Goal: Task Accomplishment & Management: Use online tool/utility

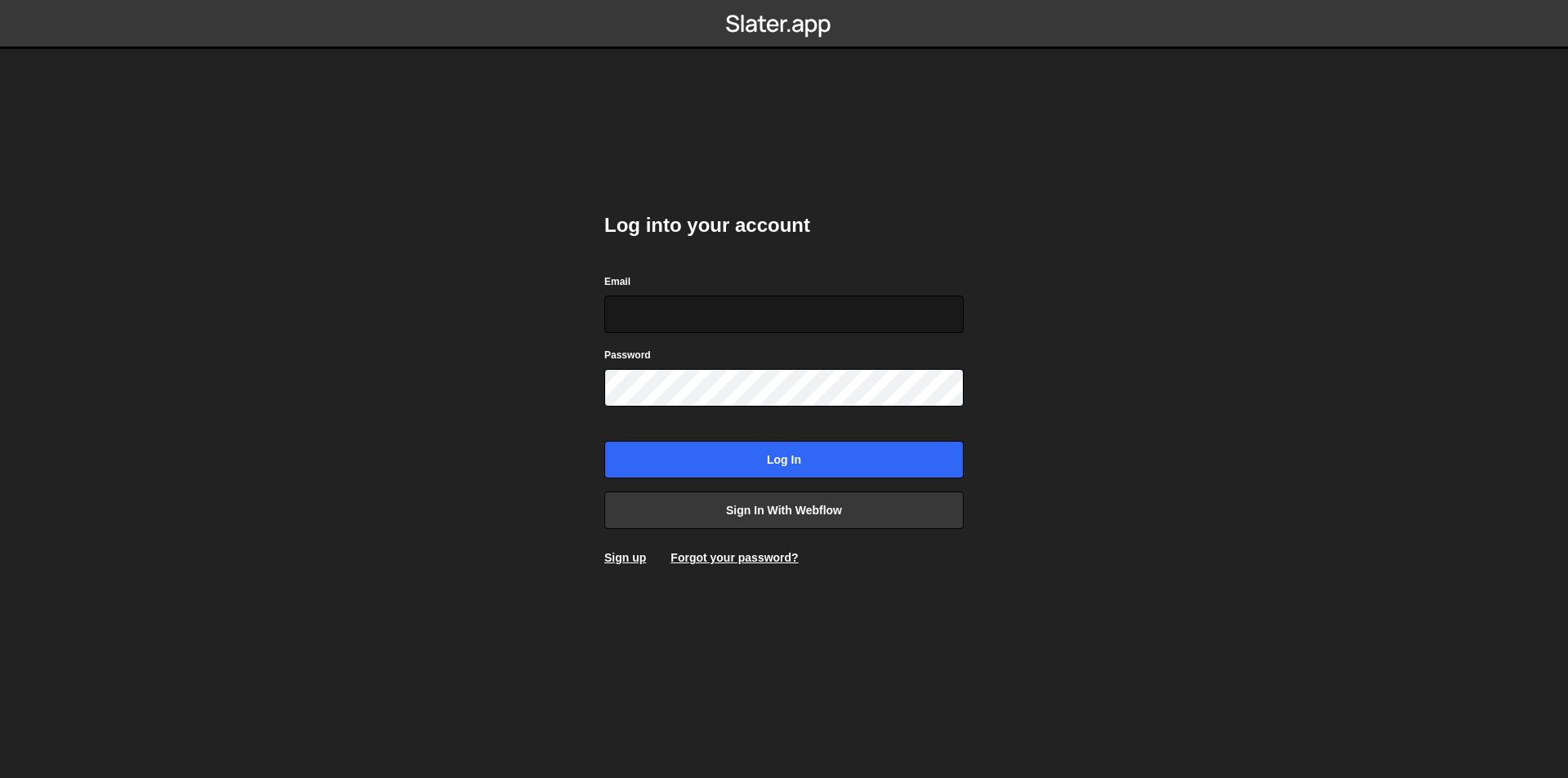
click at [673, 313] on input "Email" at bounding box center [784, 314] width 359 height 38
click at [675, 319] on input "daverajan4@gmail.com" at bounding box center [784, 314] width 359 height 38
type input "rajan@thevectorbox.com"
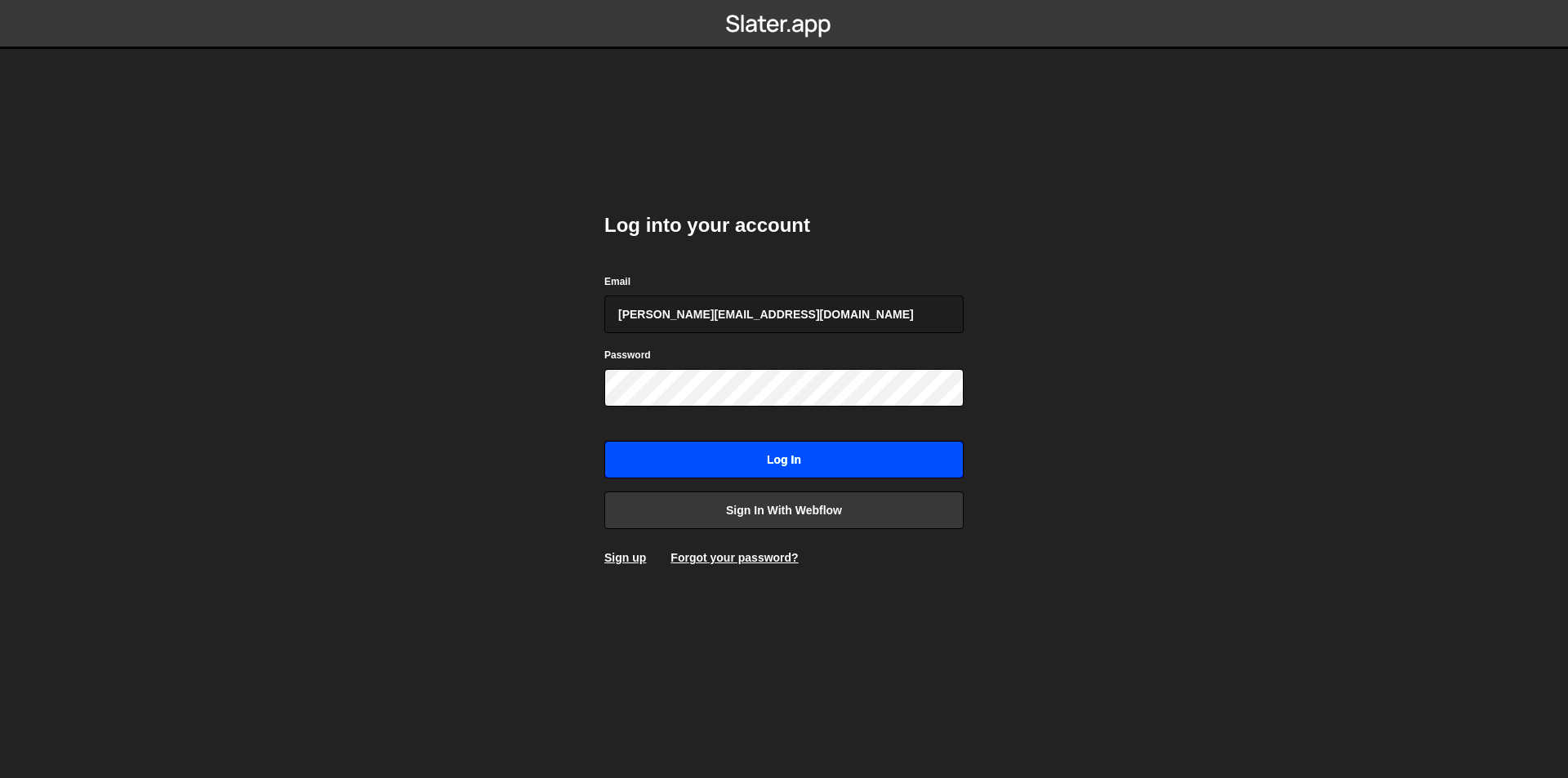
click at [754, 455] on input "Log in" at bounding box center [784, 459] width 359 height 38
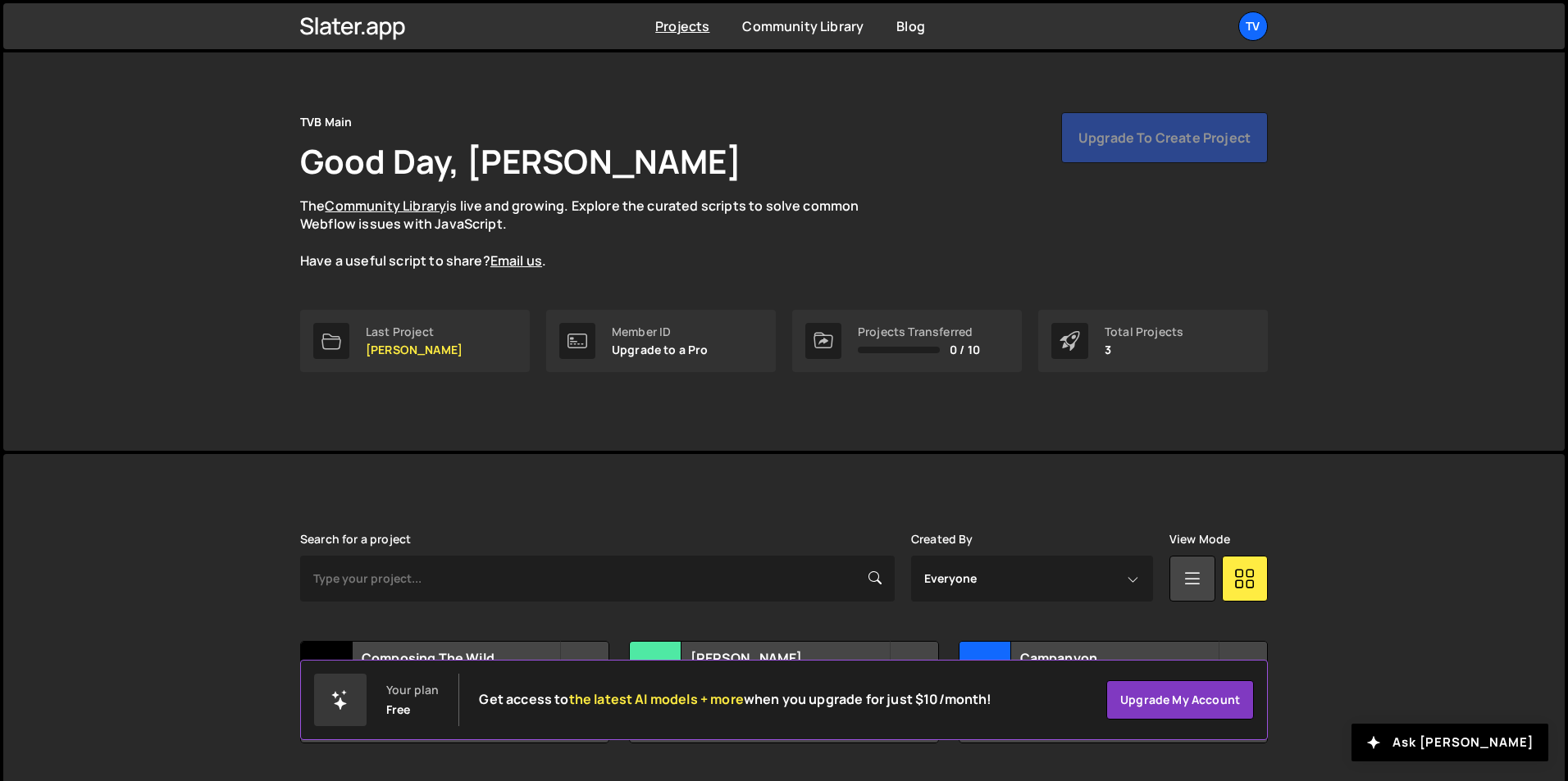
scroll to position [63, 0]
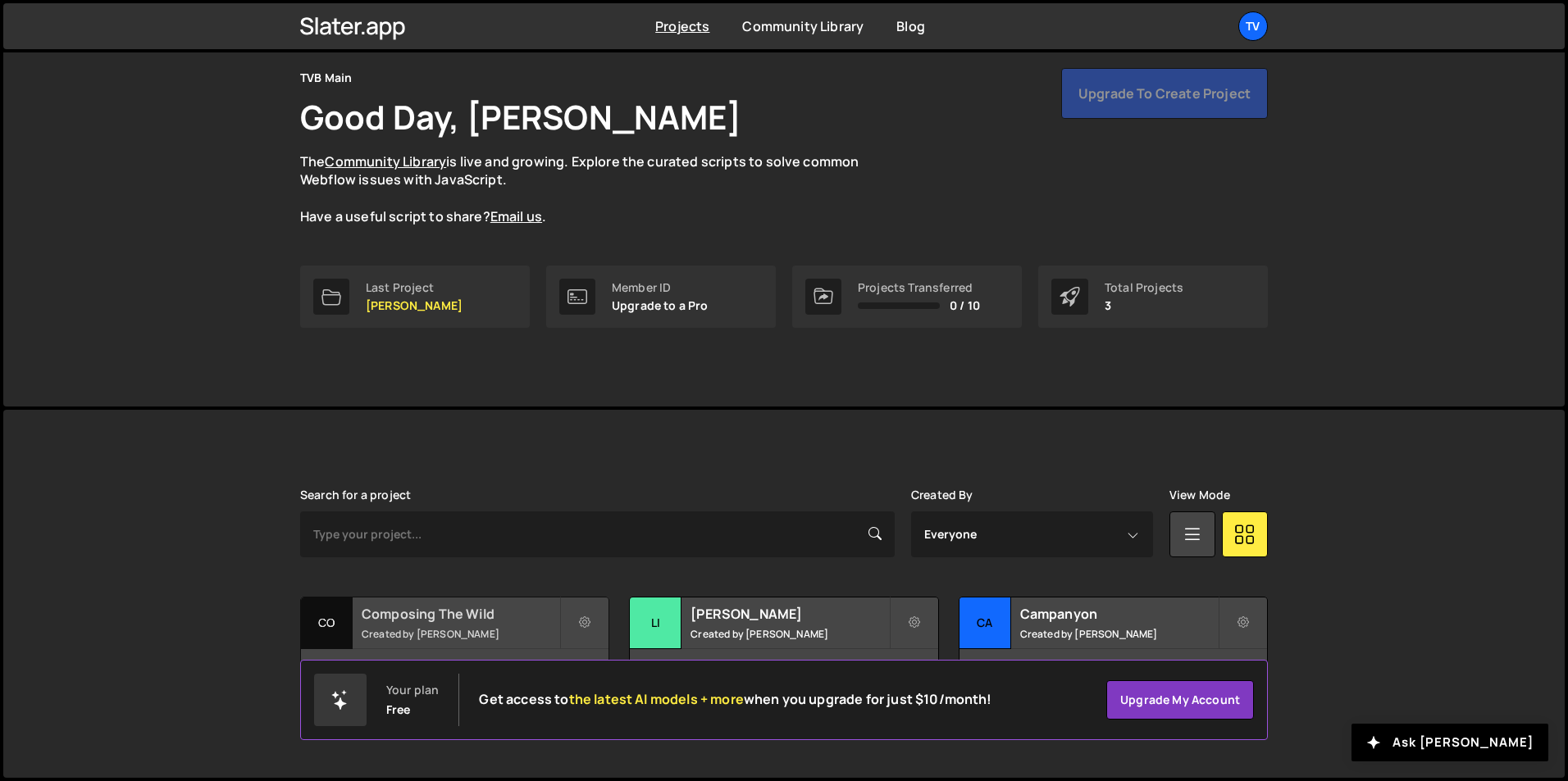
click at [349, 644] on div "Co" at bounding box center [327, 623] width 52 height 52
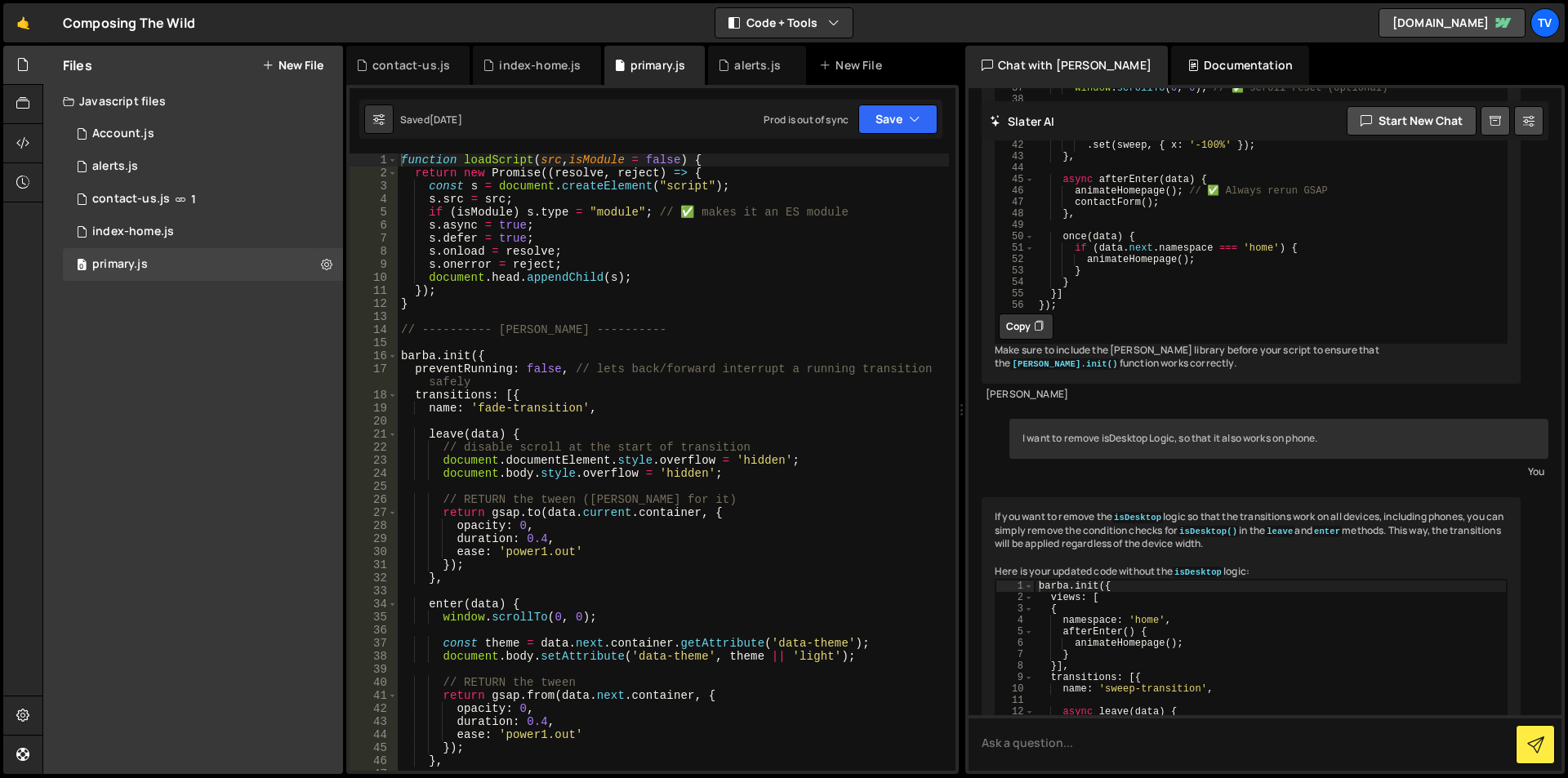
scroll to position [1543, 0]
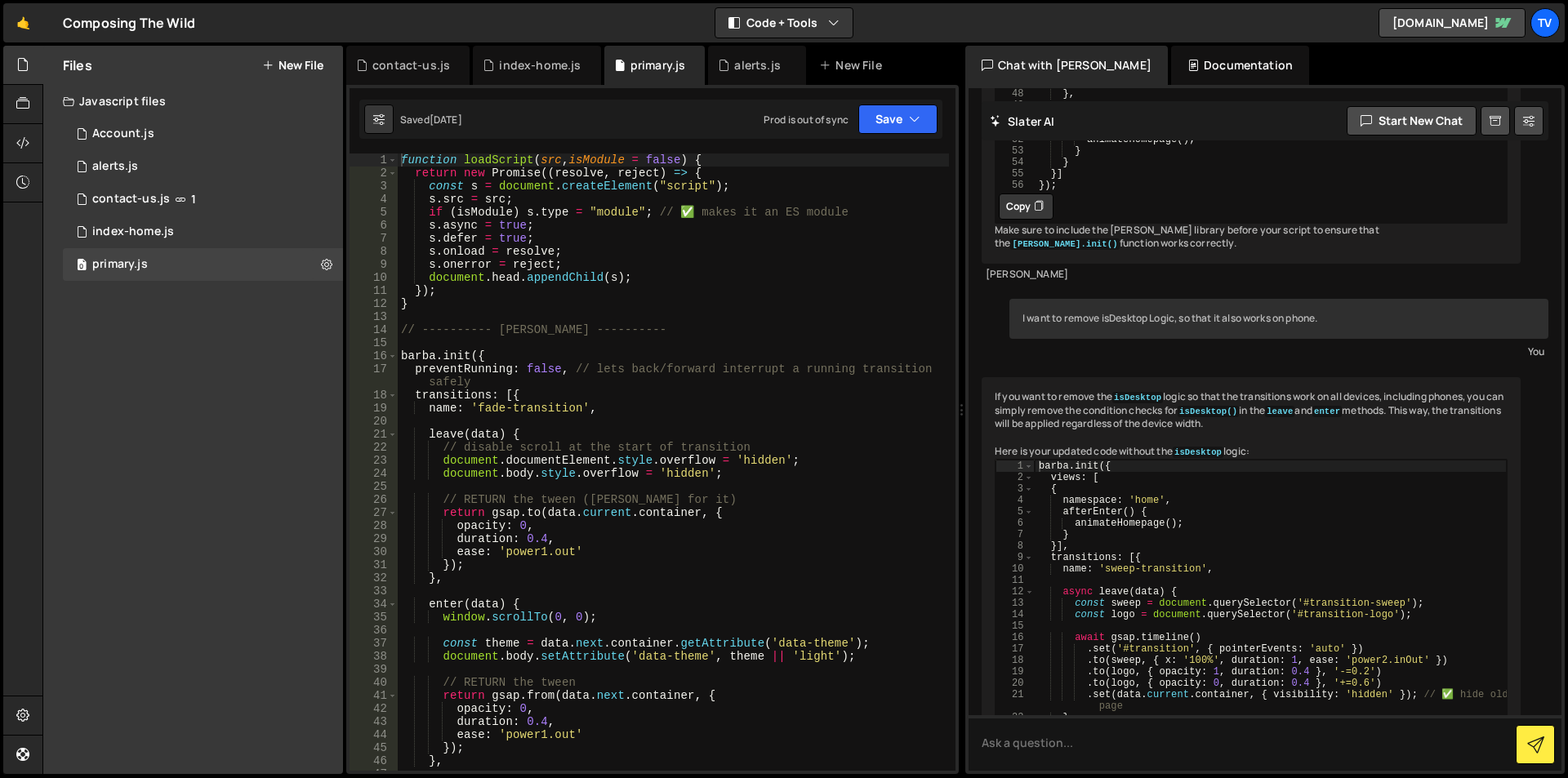
type textarea "transitions: [{"
drag, startPoint x: 600, startPoint y: 391, endPoint x: 583, endPoint y: 379, distance: 20.8
click at [600, 392] on div "function loadScript ( src , isModule = false ) { return new Promise (( resolve …" at bounding box center [674, 475] width 551 height 644
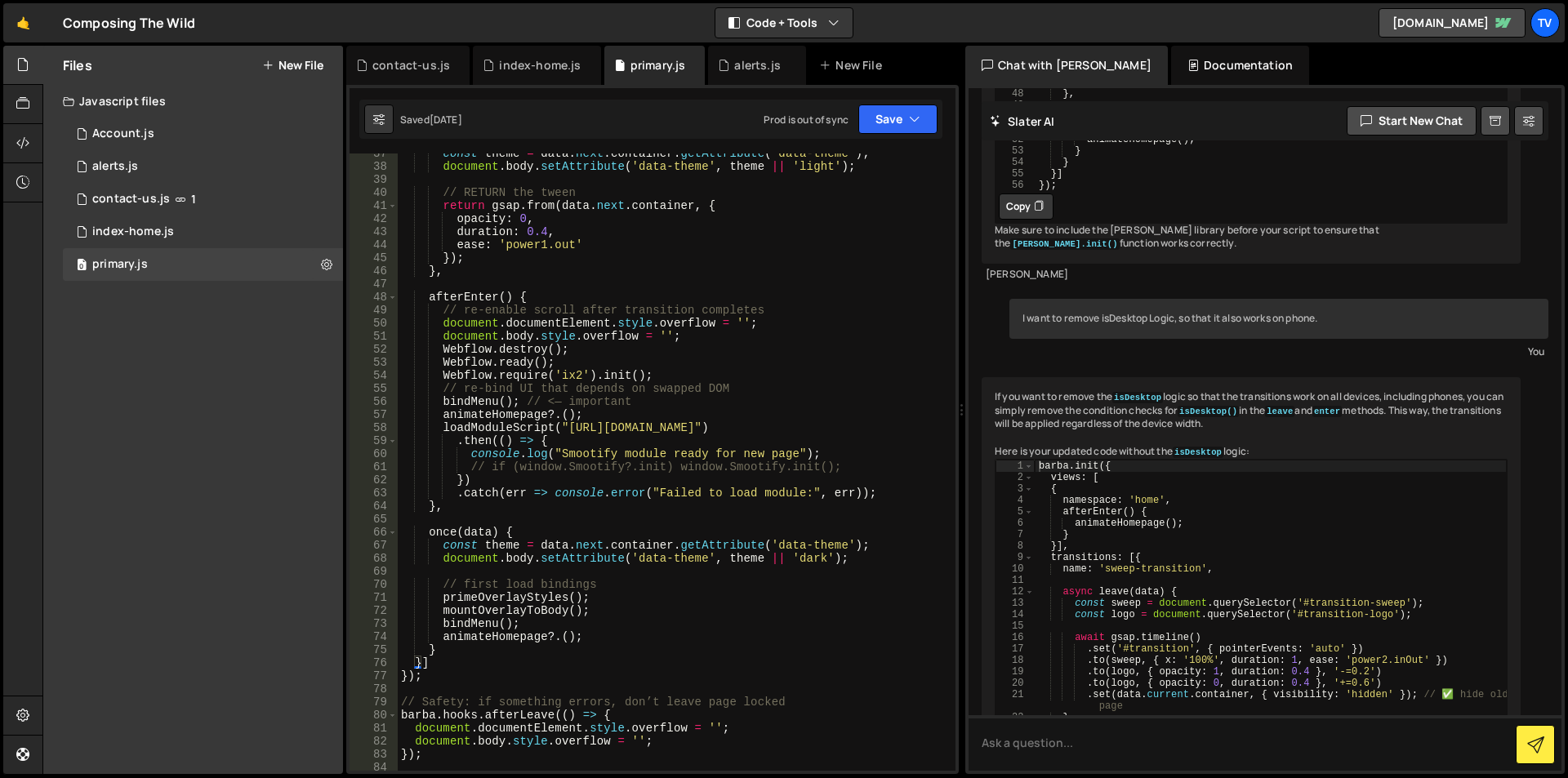
scroll to position [490, 0]
click at [115, 164] on div "alerts.js" at bounding box center [115, 166] width 46 height 14
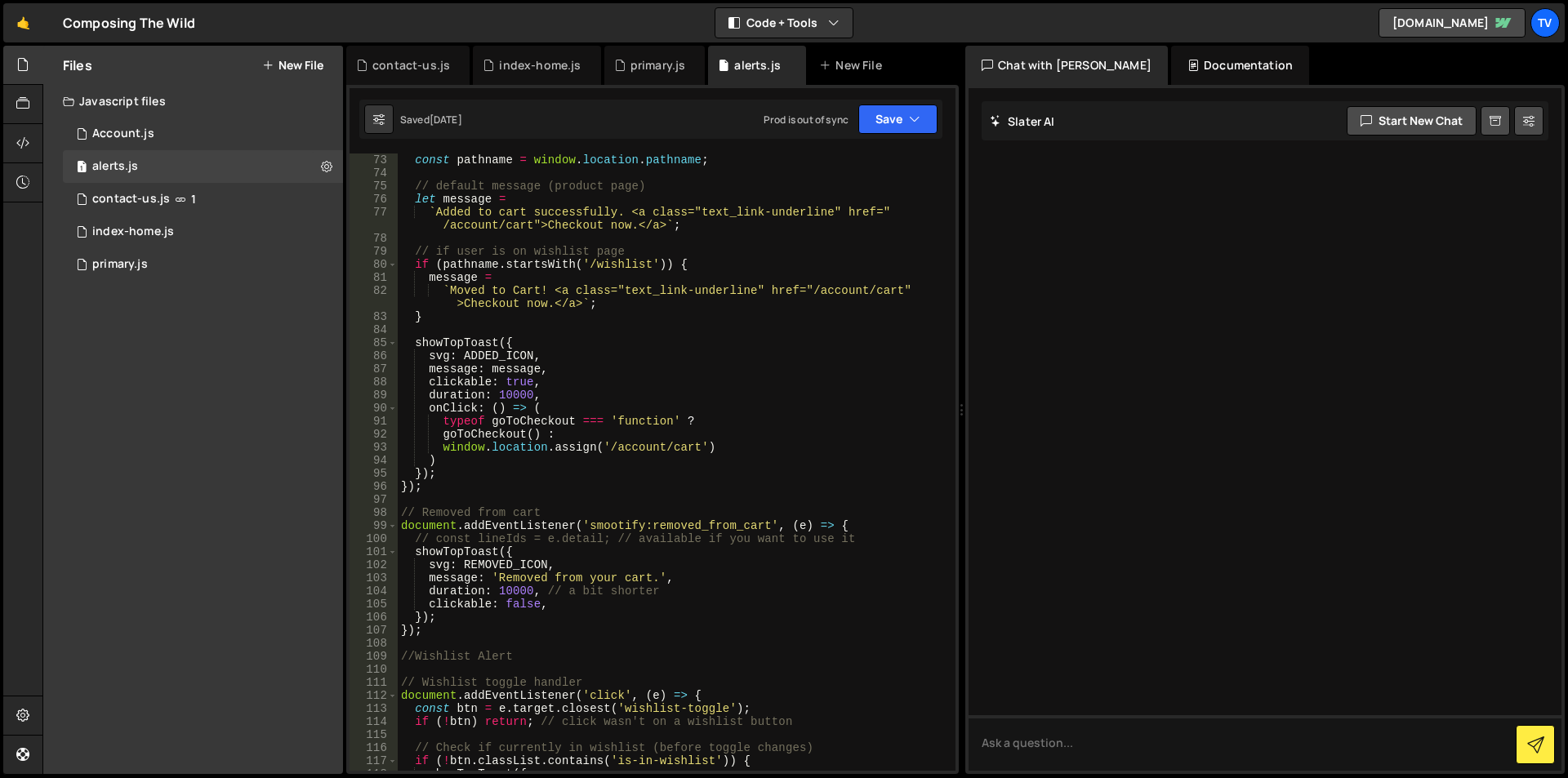
scroll to position [2638, 0]
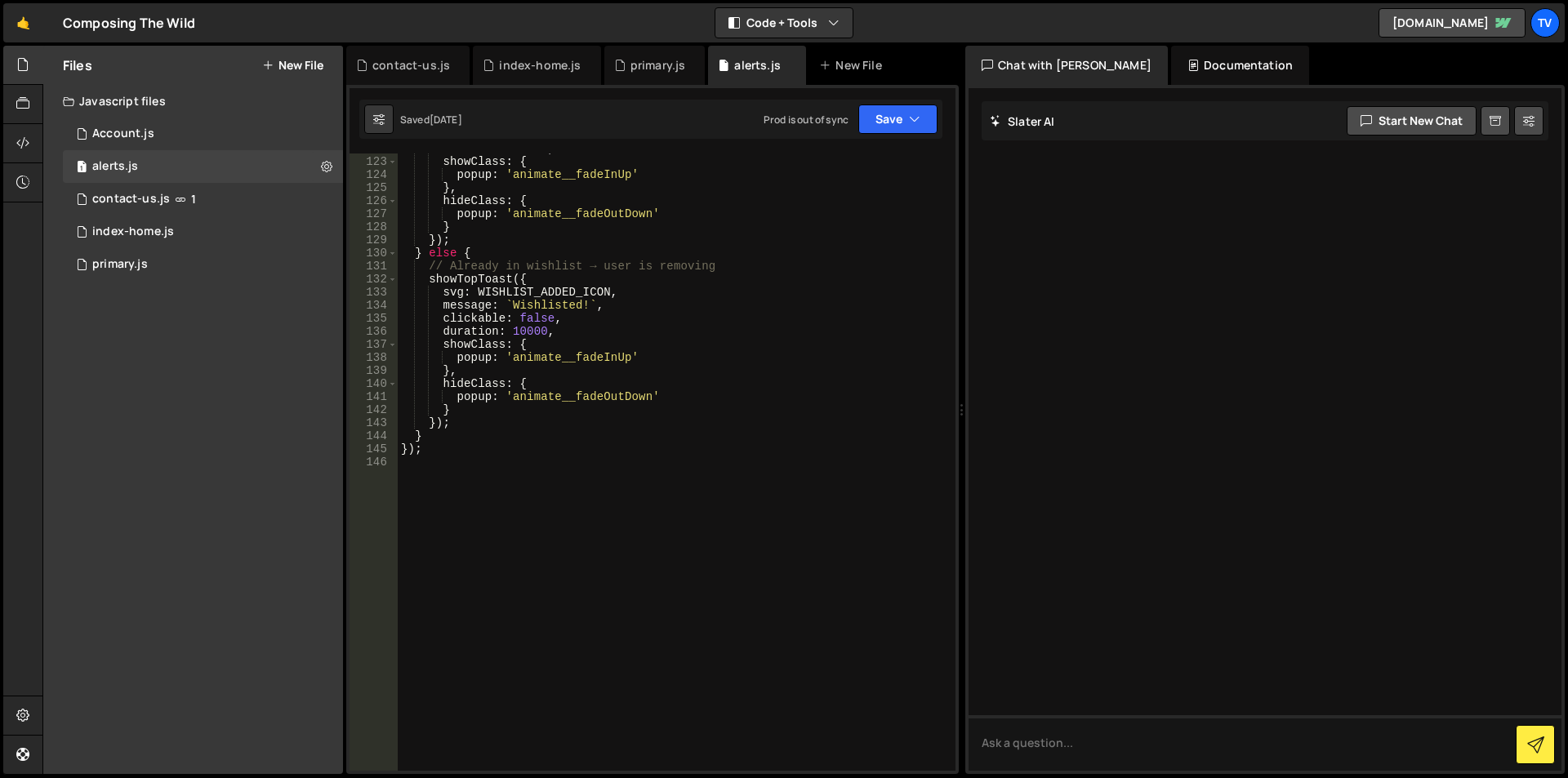
click at [622, 480] on div "duration : 10000 , showClass : { popup : 'animate__fadeInUp' } , hideClass : { …" at bounding box center [674, 464] width 551 height 644
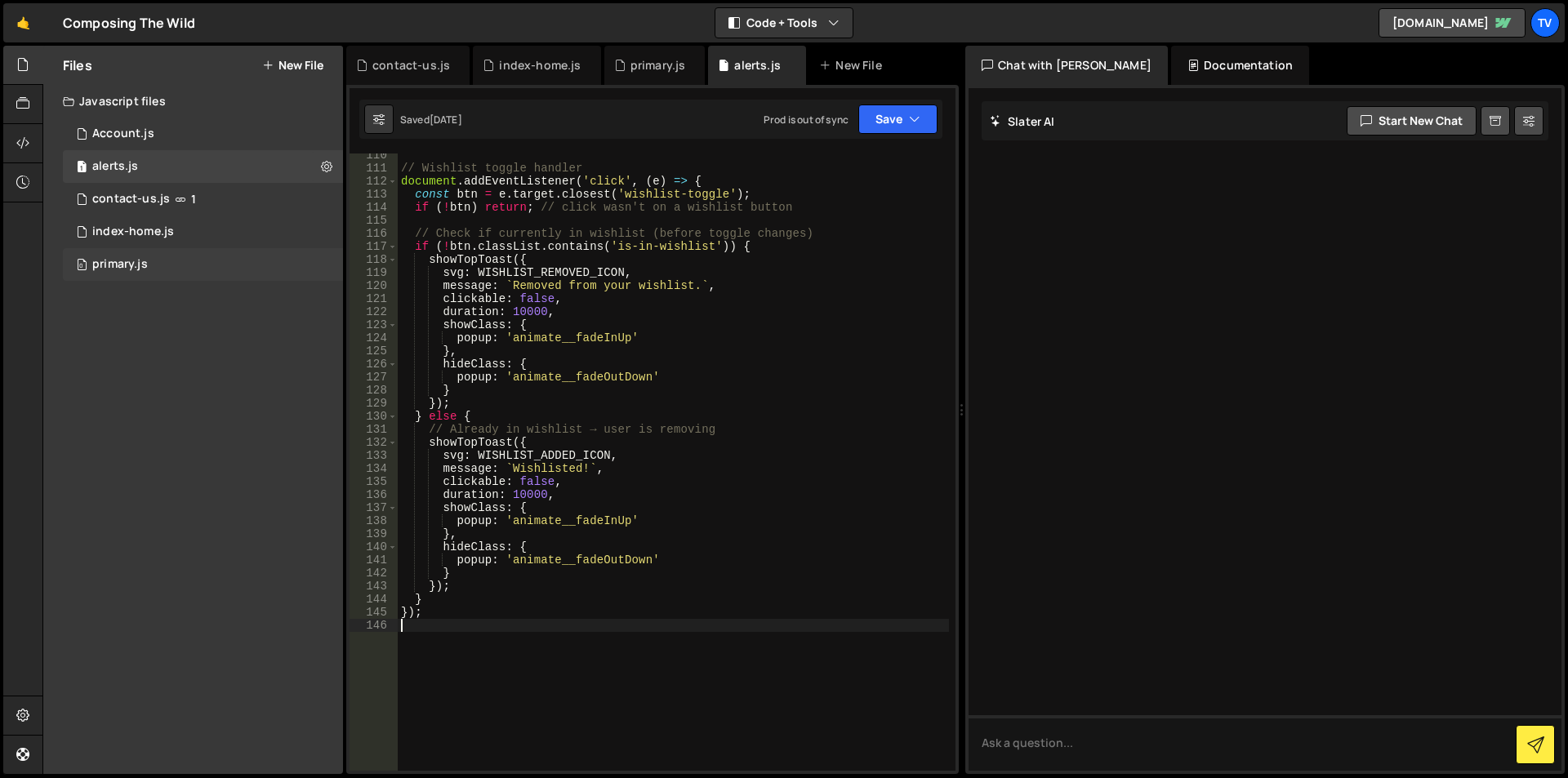
click at [144, 266] on div "primary.js" at bounding box center [120, 264] width 56 height 14
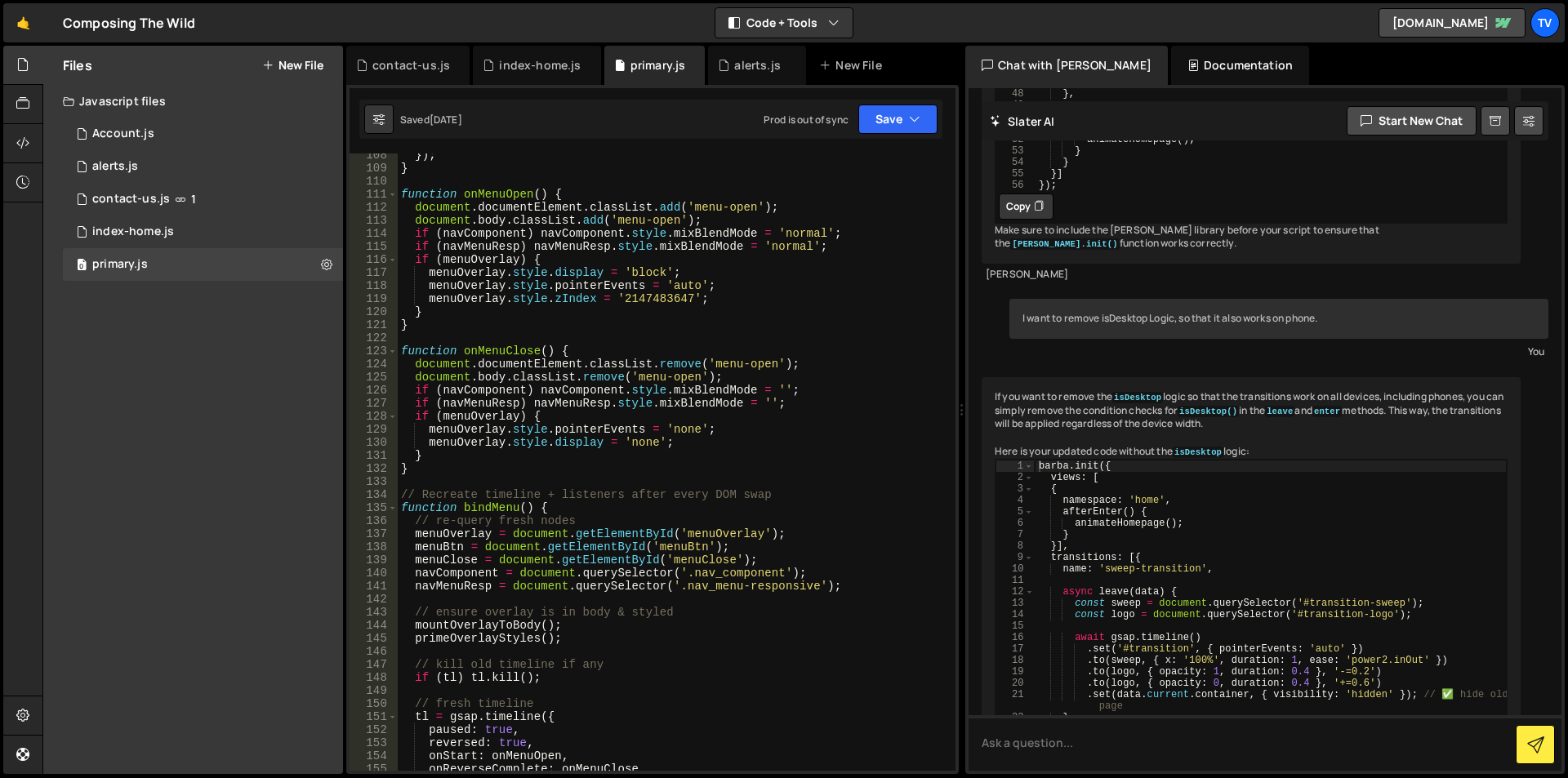
scroll to position [1090, 0]
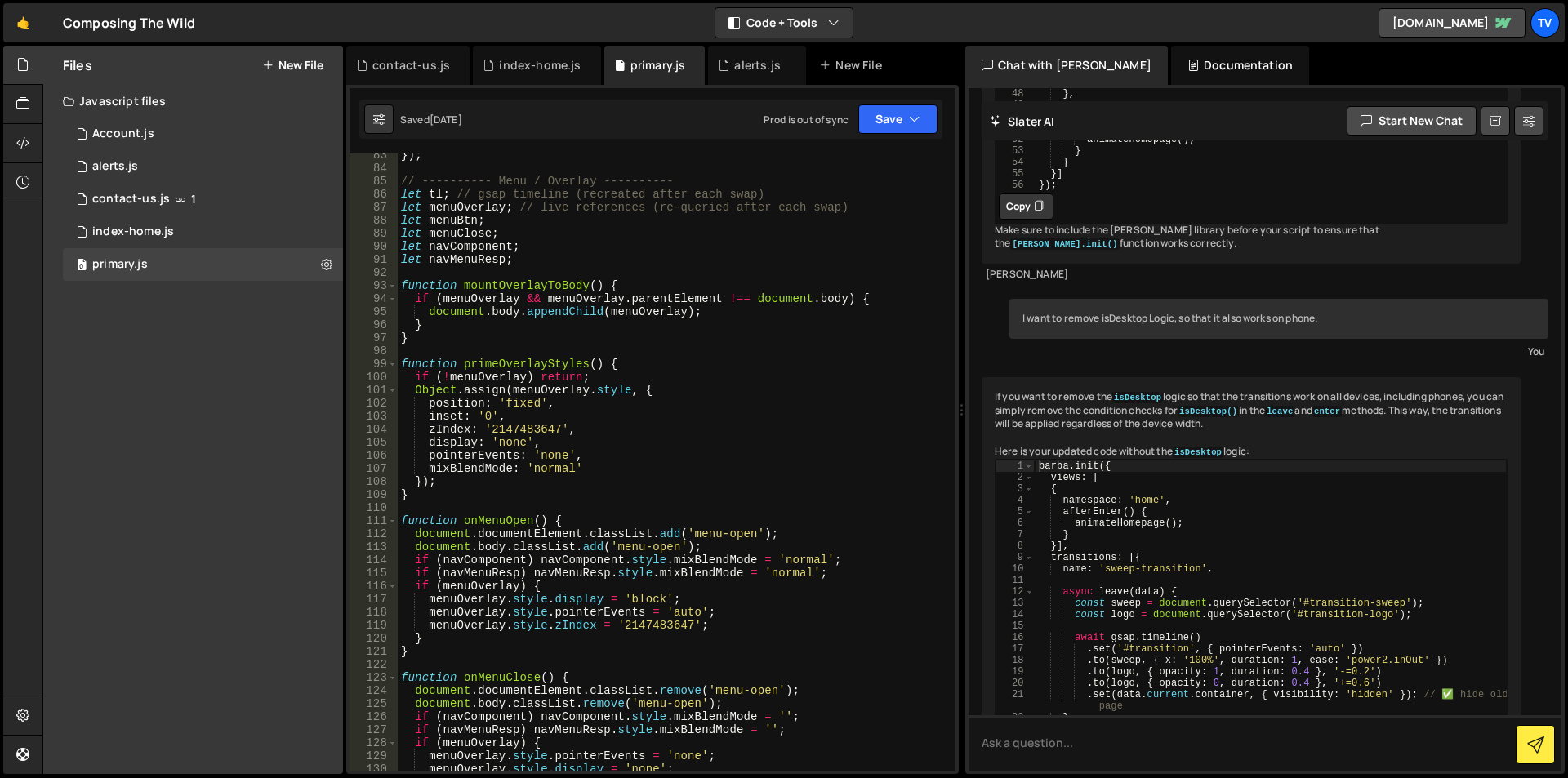
type textarea "pointerEvents: 'none',"
click at [602, 449] on div "}) ; // ---------- Menu / Overlay ---------- let tl ; // gsap timeline (recreat…" at bounding box center [674, 470] width 551 height 644
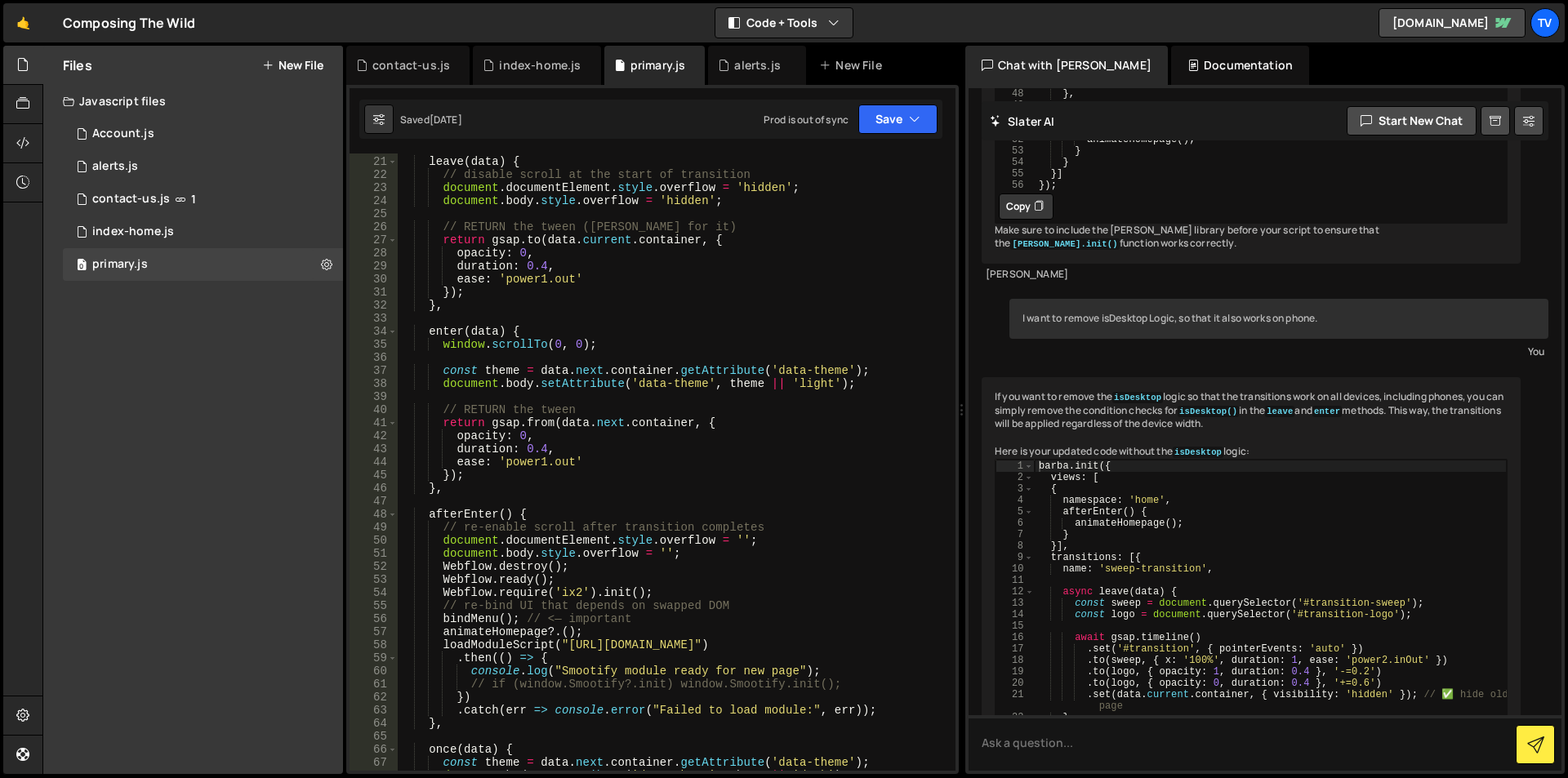
scroll to position [0, 0]
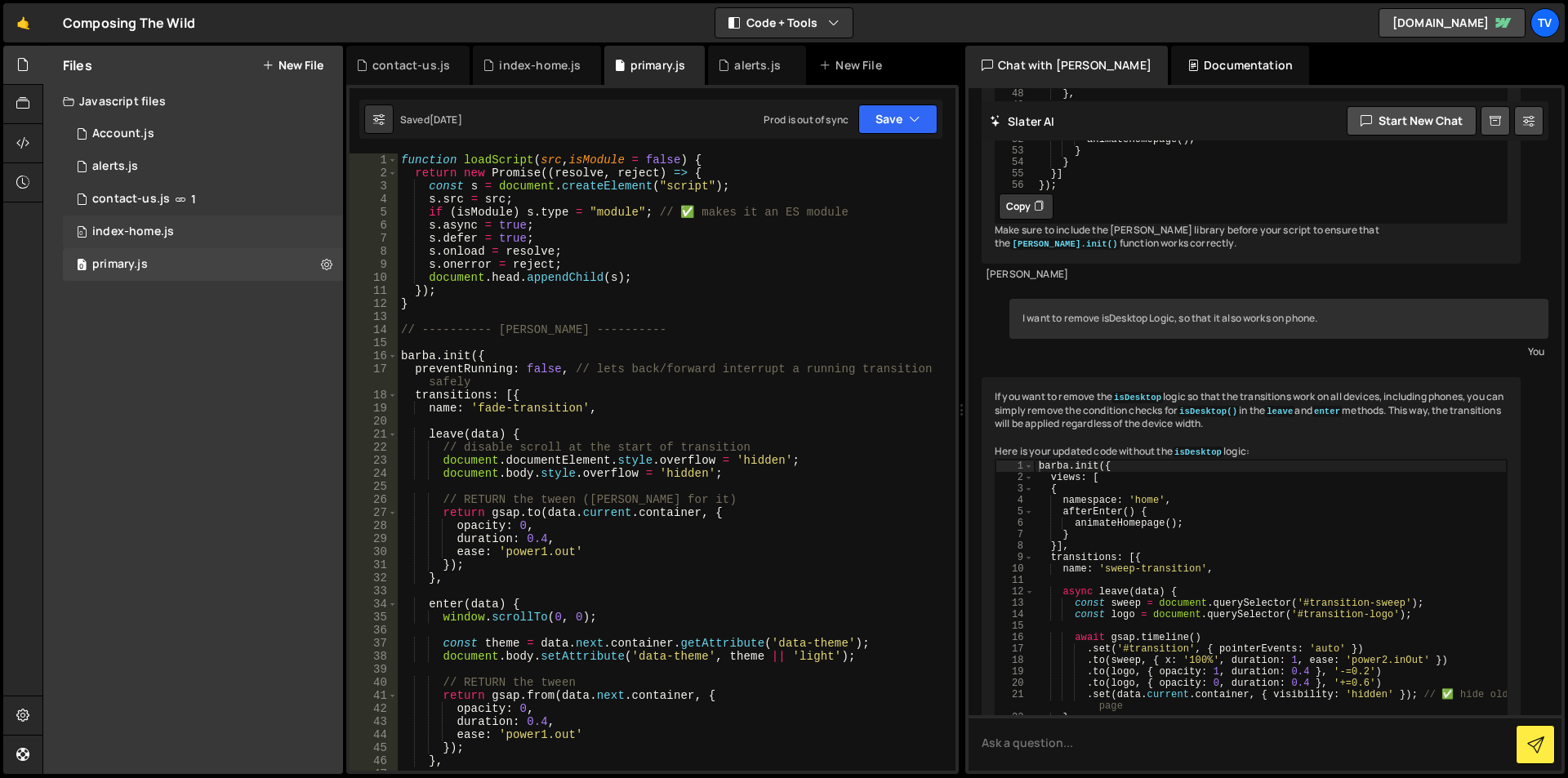
click at [122, 240] on div "0 index-home.js 0" at bounding box center [203, 232] width 280 height 33
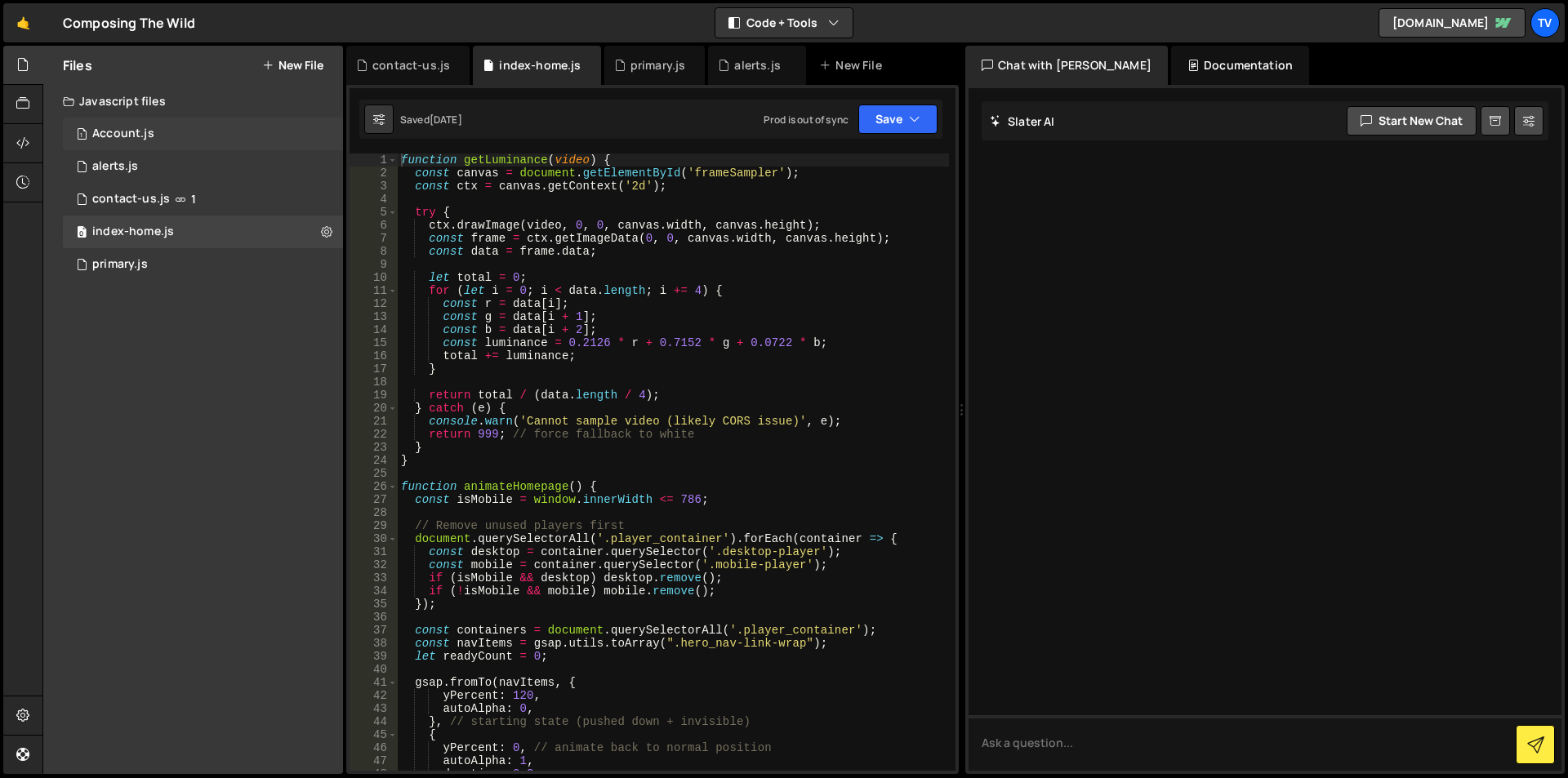
click at [127, 129] on div "Account.js" at bounding box center [123, 133] width 62 height 14
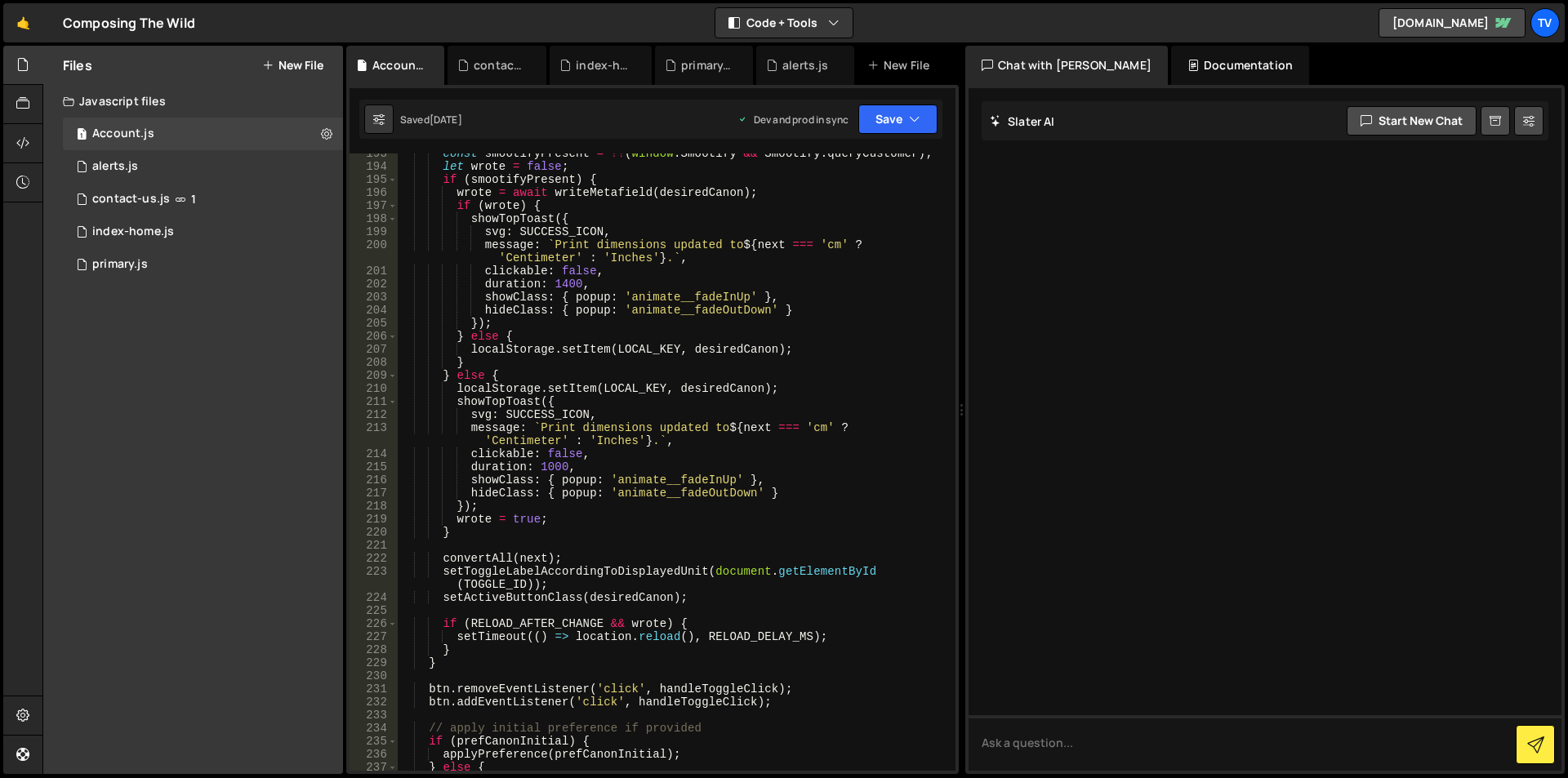
scroll to position [3104, 0]
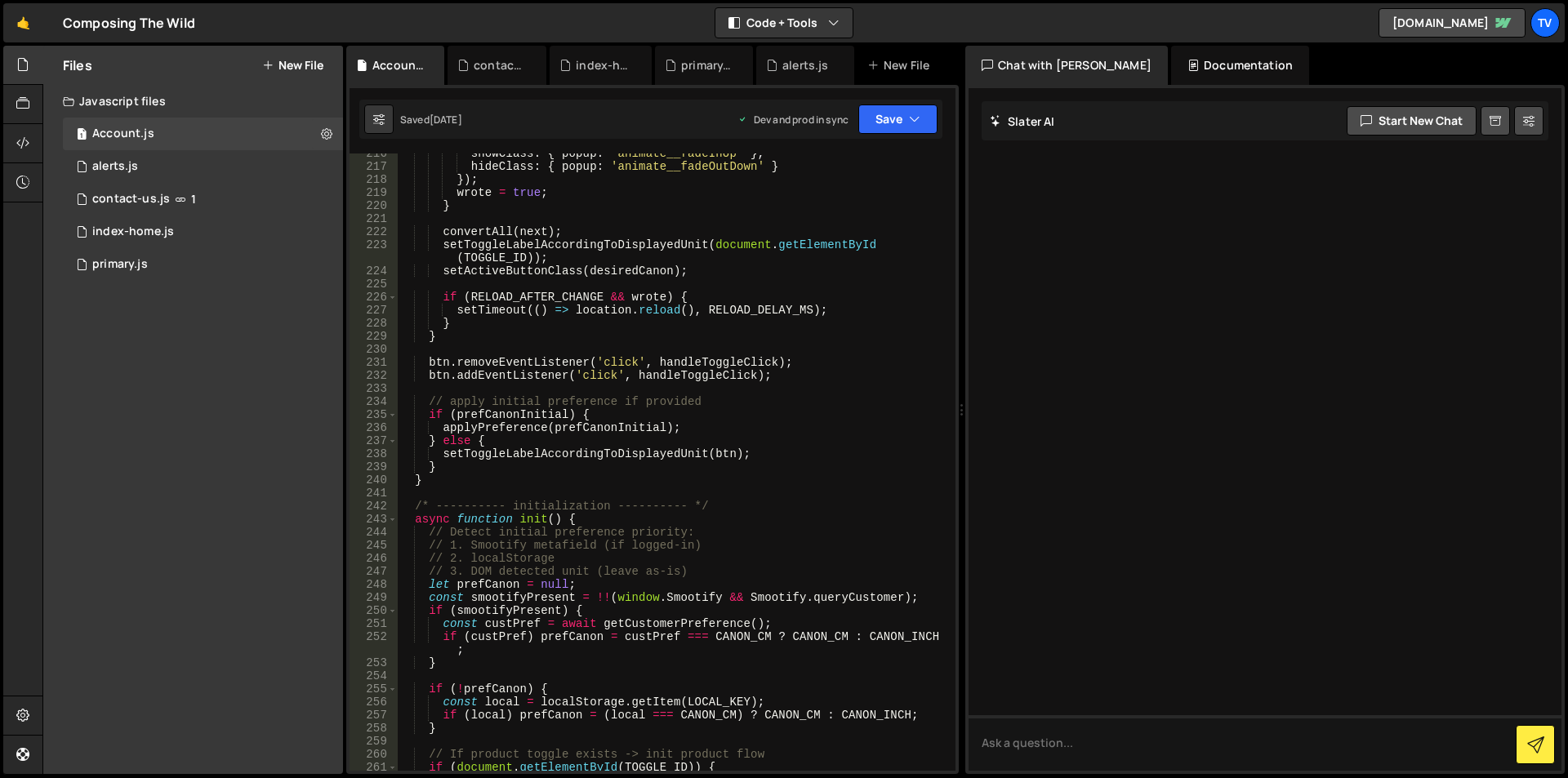
type textarea "}"
click at [713, 465] on div "showClass : { popup : 'animate__fadeInUp' } , hideClass : { popup : 'animate__f…" at bounding box center [674, 469] width 551 height 644
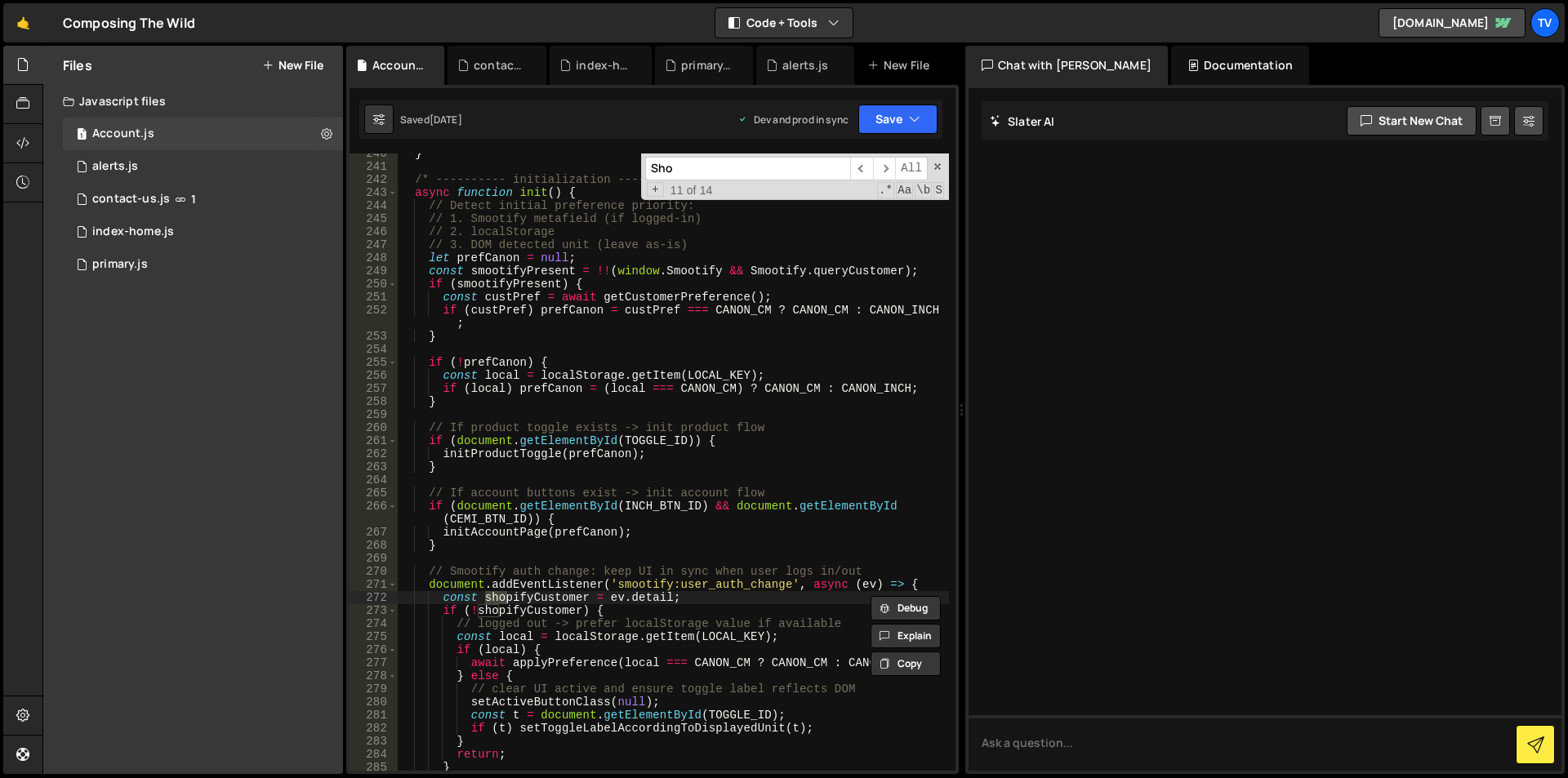
type input "Show"
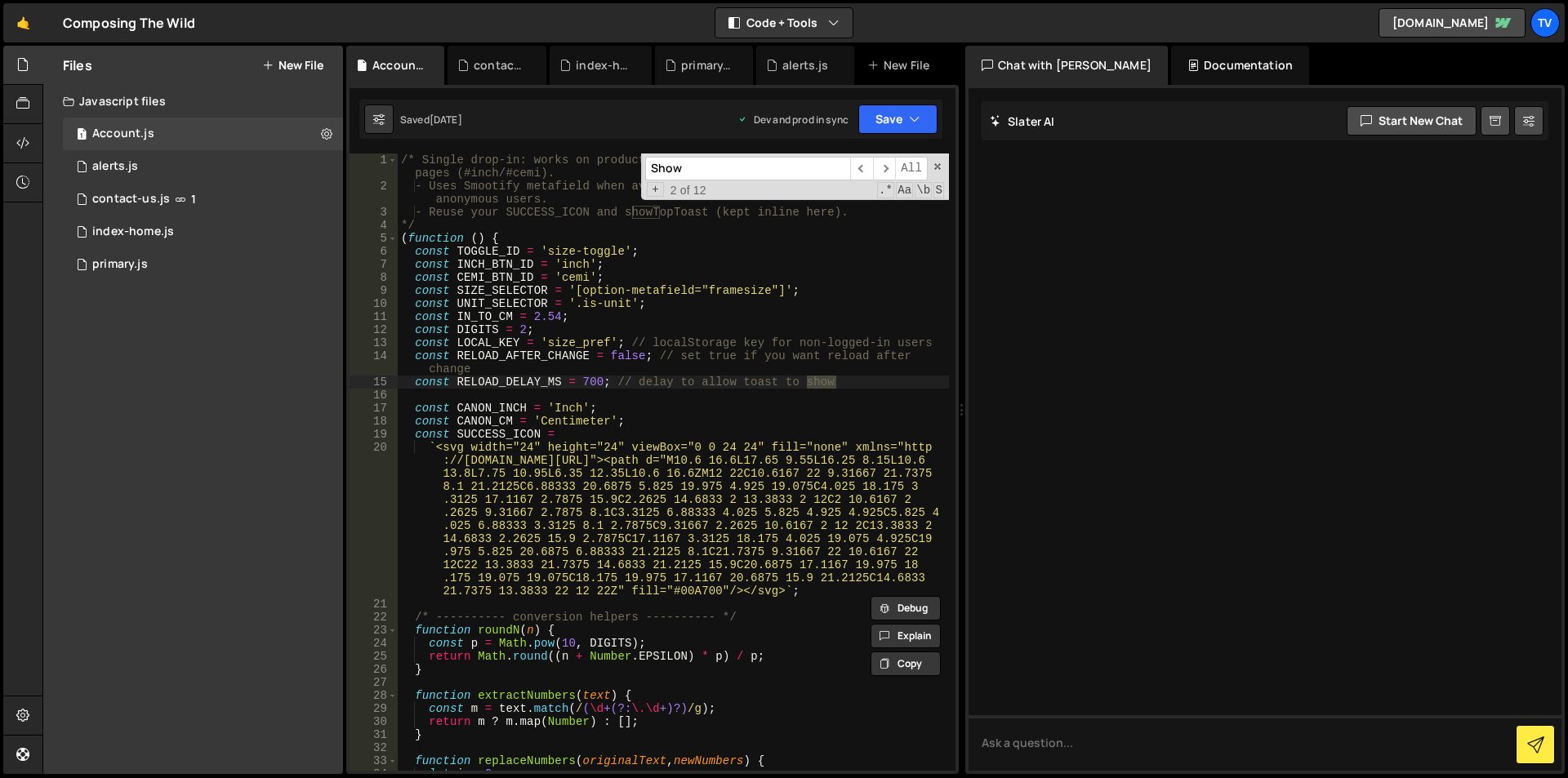
scroll to position [763, 0]
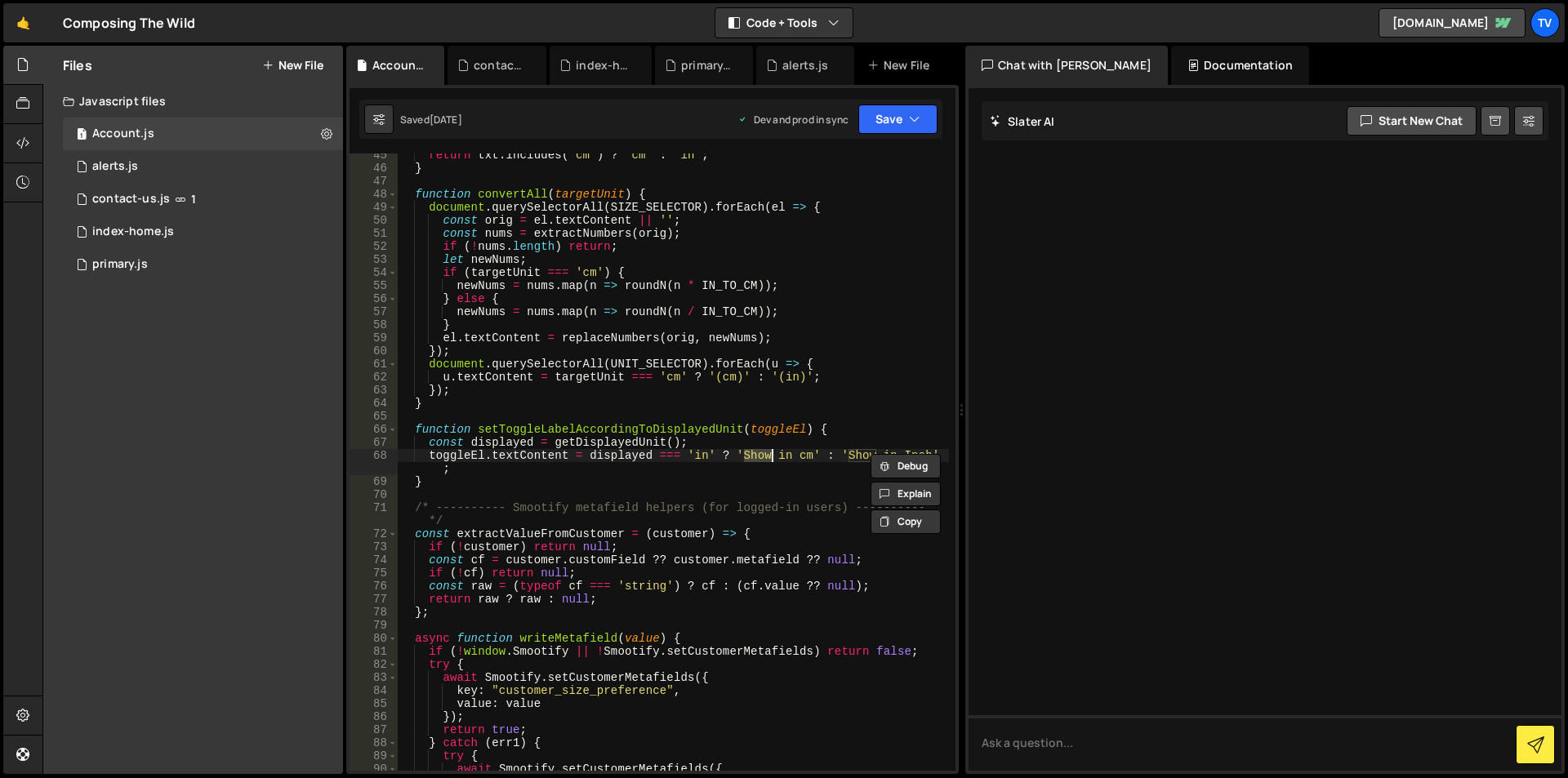
click at [758, 460] on div "return txt . includes ( 'cm' ) ? 'cm' : 'in' ; } function convertAll ( targetUn…" at bounding box center [674, 462] width 551 height 618
click at [758, 460] on div "return txt . includes ( 'cm' ) ? 'cm' : 'in' ; } function convertAll ( targetUn…" at bounding box center [674, 470] width 551 height 644
click at [878, 456] on div "return txt . includes ( 'cm' ) ? 'cm' : 'in' ; } function convertAll ( targetUn…" at bounding box center [674, 470] width 551 height 644
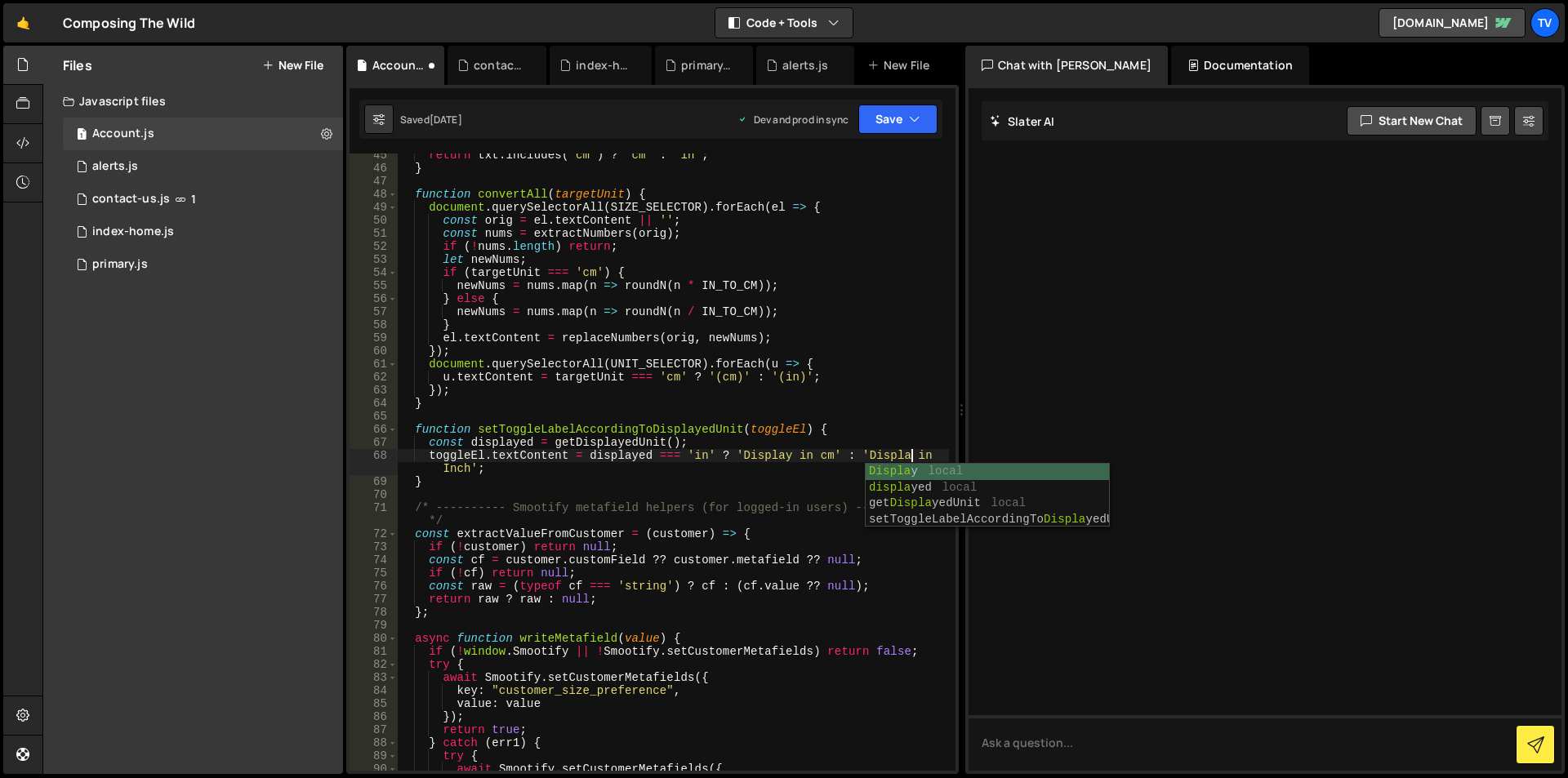
scroll to position [0, 36]
click at [778, 407] on div "return txt . includes ( 'cm' ) ? 'cm' : 'in' ; } function convertAll ( targetUn…" at bounding box center [674, 470] width 551 height 644
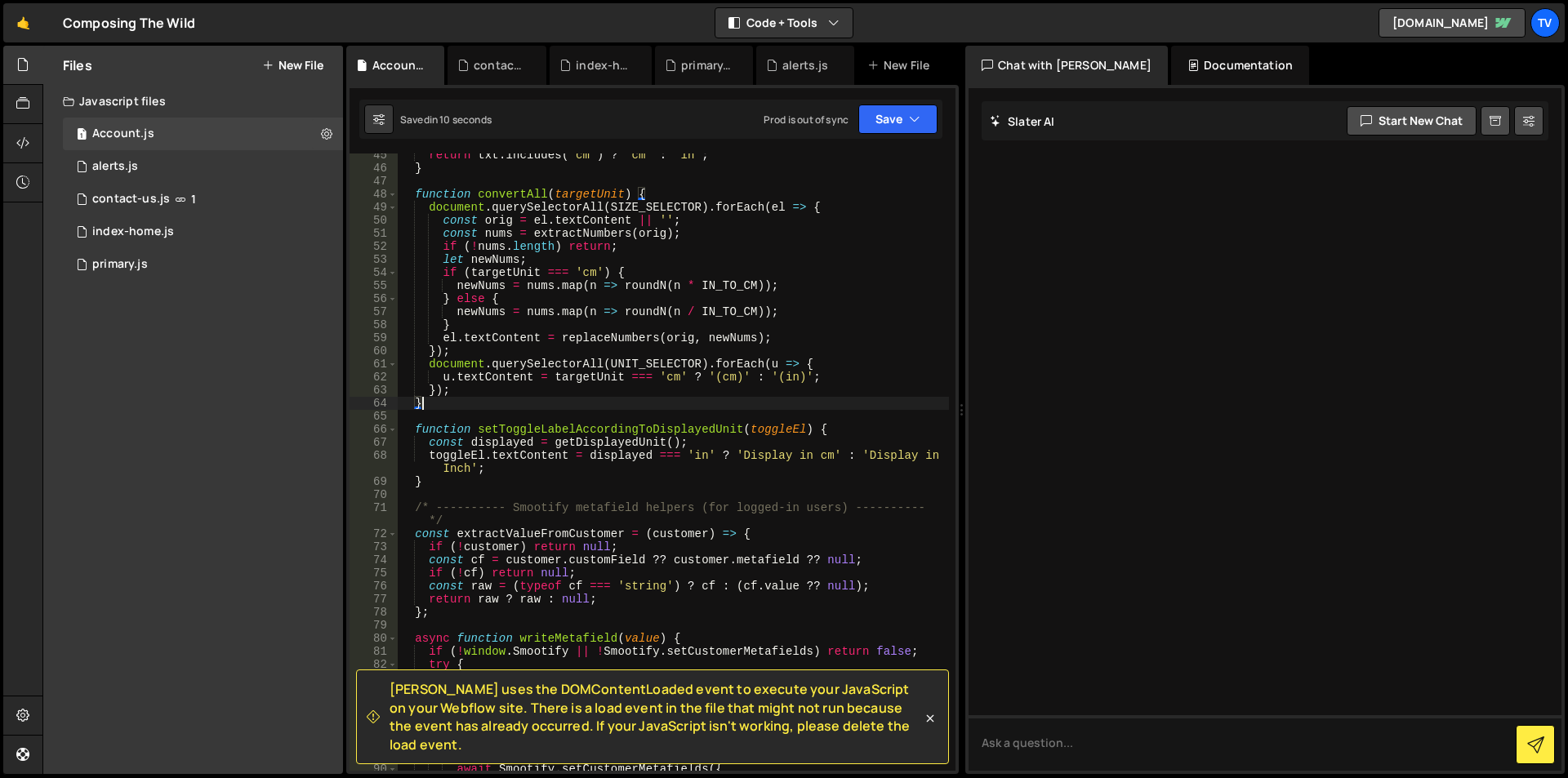
click at [828, 454] on div "return txt . includes ( 'cm' ) ? 'cm' : 'in' ; } function convertAll ( targetUn…" at bounding box center [674, 470] width 551 height 644
click at [491, 399] on div "return txt . includes ( 'cm' ) ? 'cm' : 'in' ; } function convertAll ( targetUn…" at bounding box center [674, 470] width 551 height 644
click at [789, 460] on div "return txt . includes ( 'cm' ) ? 'cm' : 'in' ; } function convertAll ( targetUn…" at bounding box center [674, 470] width 551 height 644
click at [927, 726] on icon at bounding box center [930, 718] width 16 height 16
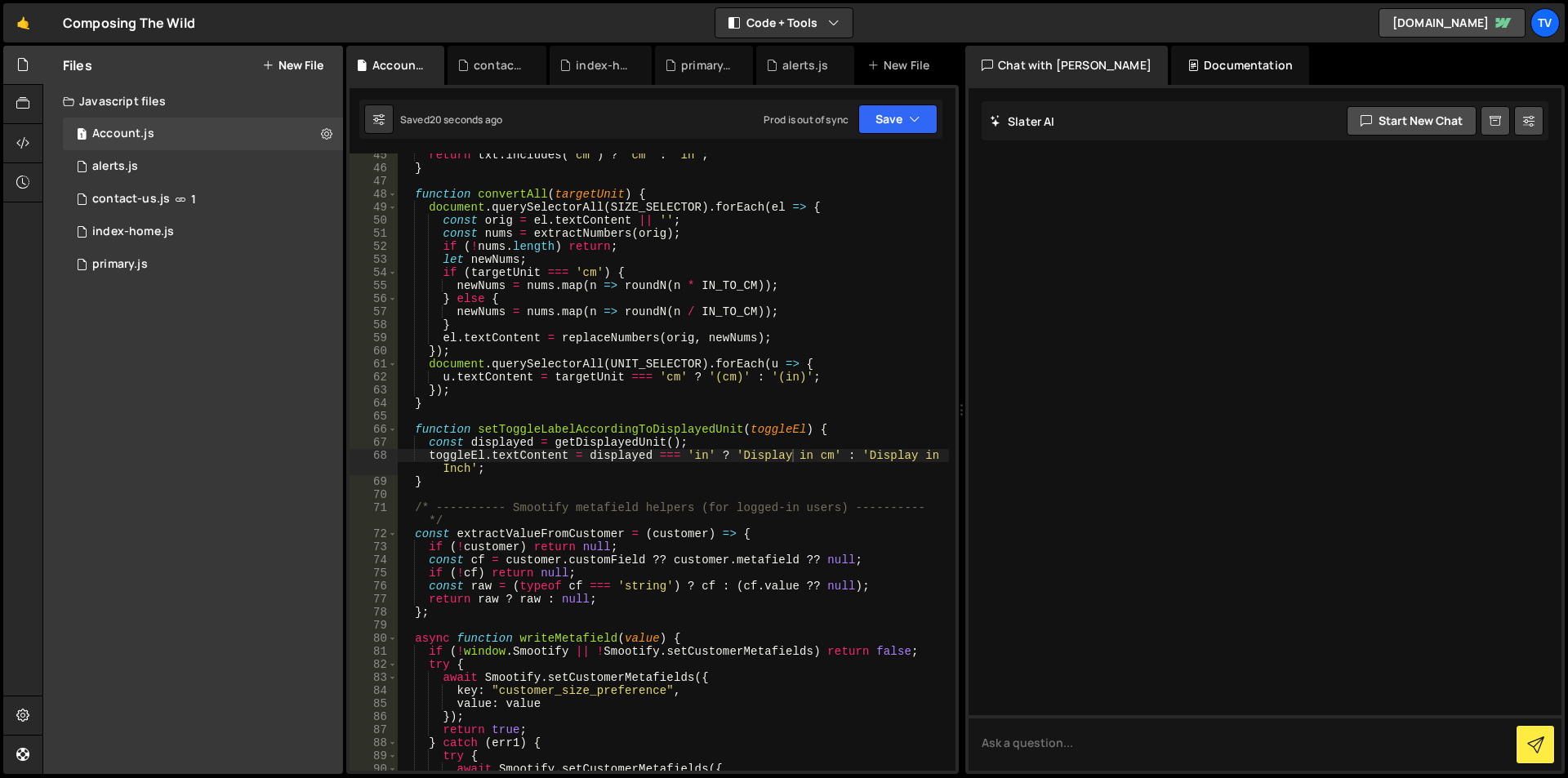
click at [763, 460] on div "return txt . includes ( 'cm' ) ? 'cm' : 'in' ; } function convertAll ( targetUn…" at bounding box center [674, 470] width 551 height 644
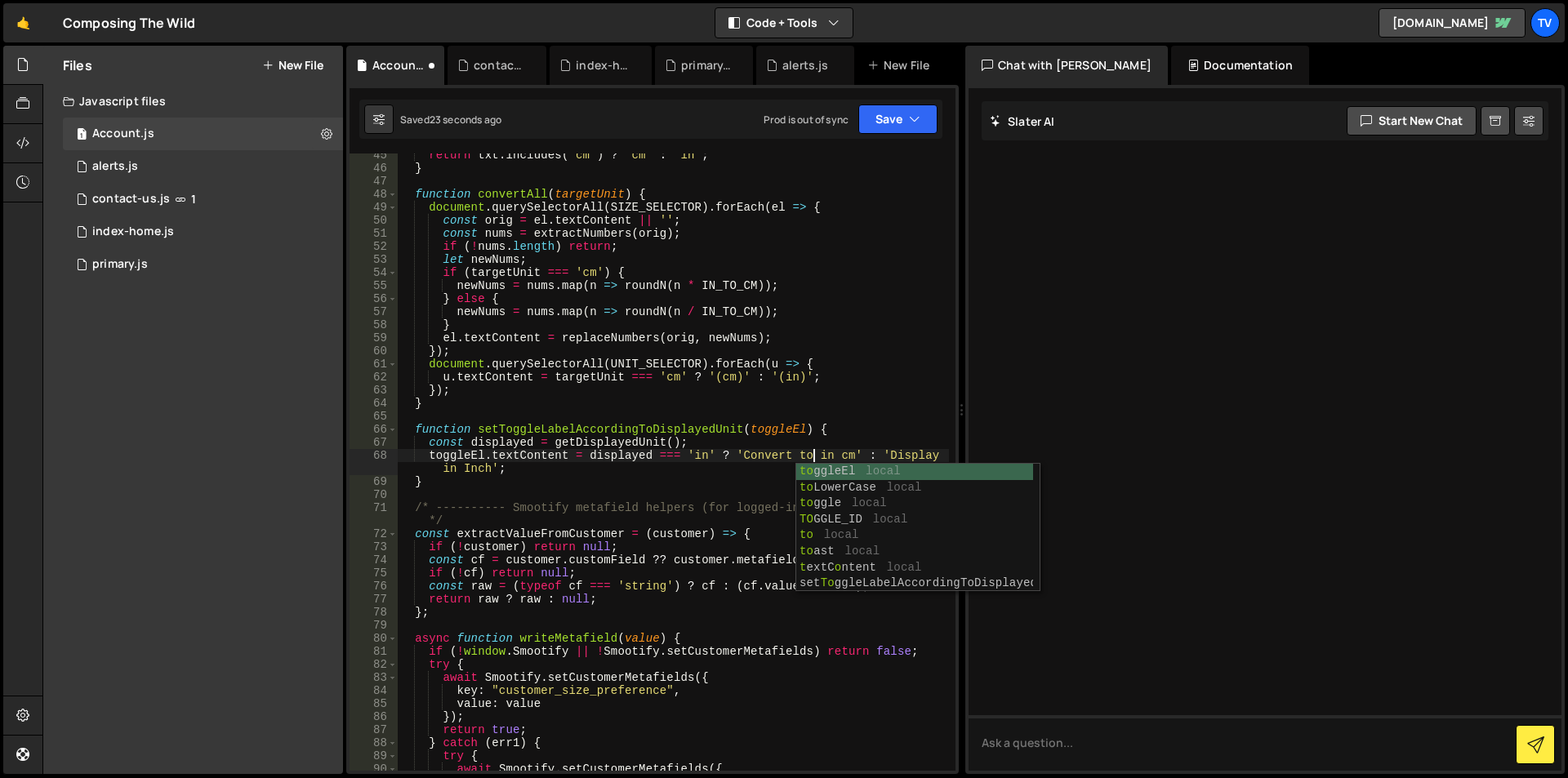
scroll to position [0, 29]
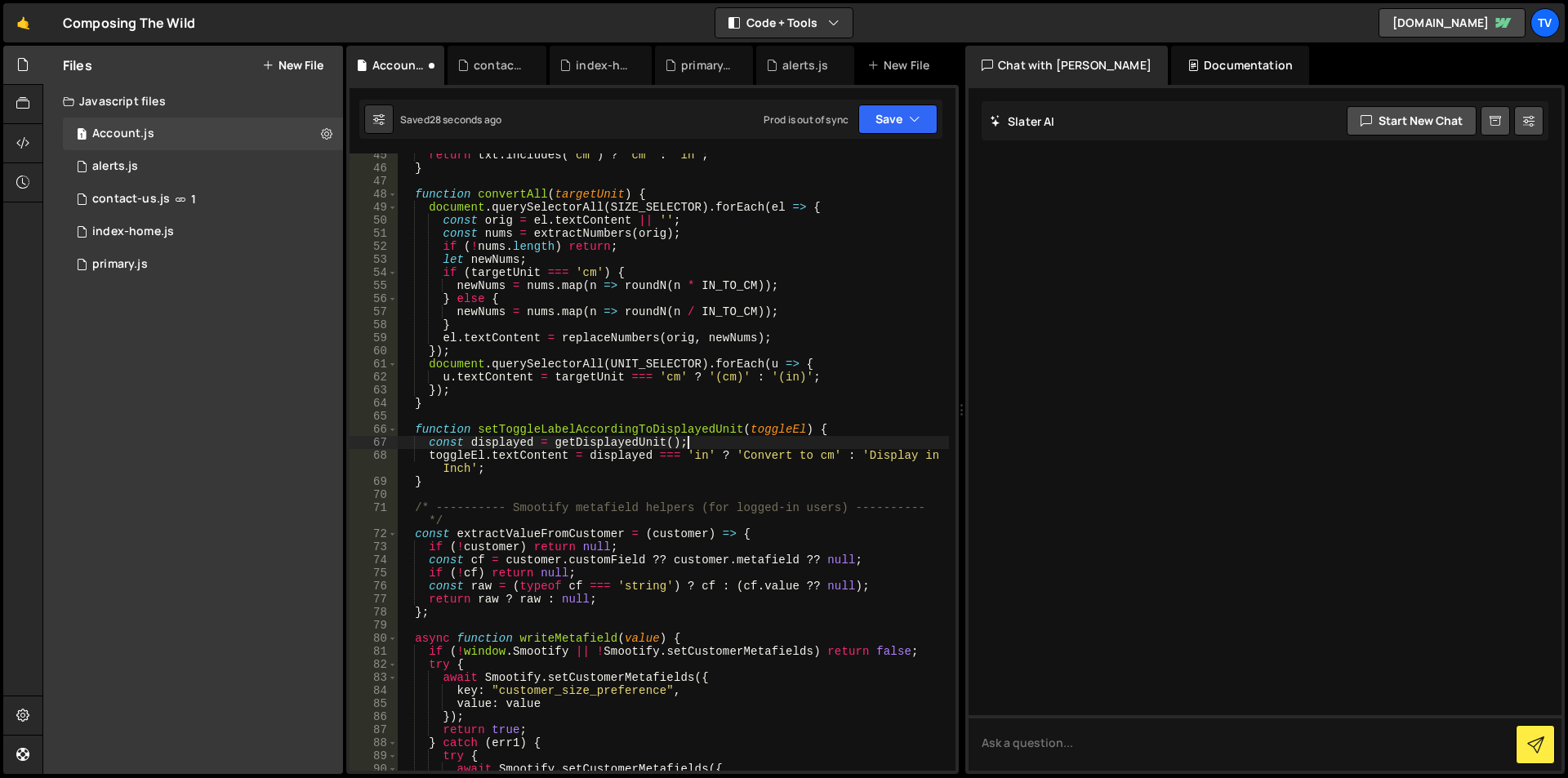
click at [829, 448] on div "return txt . includes ( 'cm' ) ? 'cm' : 'in' ; } function convertAll ( targetUn…" at bounding box center [674, 470] width 551 height 644
click at [829, 451] on div "return txt . includes ( 'cm' ) ? 'cm' : 'in' ; } function convertAll ( targetUn…" at bounding box center [674, 470] width 551 height 644
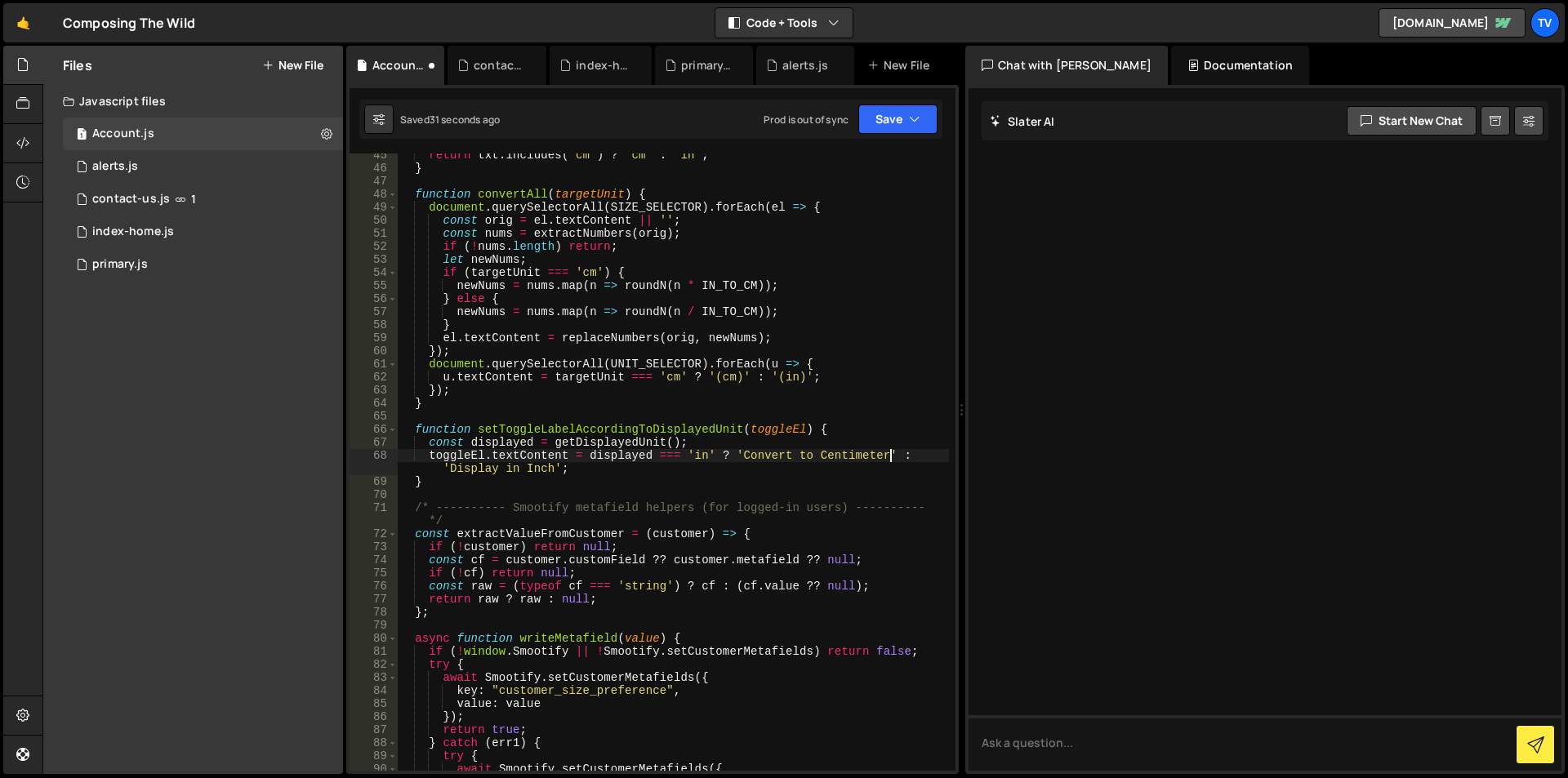
scroll to position [0, 35]
drag, startPoint x: 741, startPoint y: 454, endPoint x: 814, endPoint y: 461, distance: 73.3
click at [814, 461] on div "return txt . includes ( 'cm' ) ? 'cm' : 'in' ; } function convertAll ( targetUn…" at bounding box center [674, 470] width 551 height 644
click at [831, 456] on div "return txt . includes ( 'cm' ) ? 'cm' : 'in' ; } function convertAll ( targetUn…" at bounding box center [674, 470] width 551 height 644
click at [889, 459] on div "return txt . includes ( 'cm' ) ? 'cm' : 'in' ; } function convertAll ( targetUn…" at bounding box center [674, 470] width 551 height 644
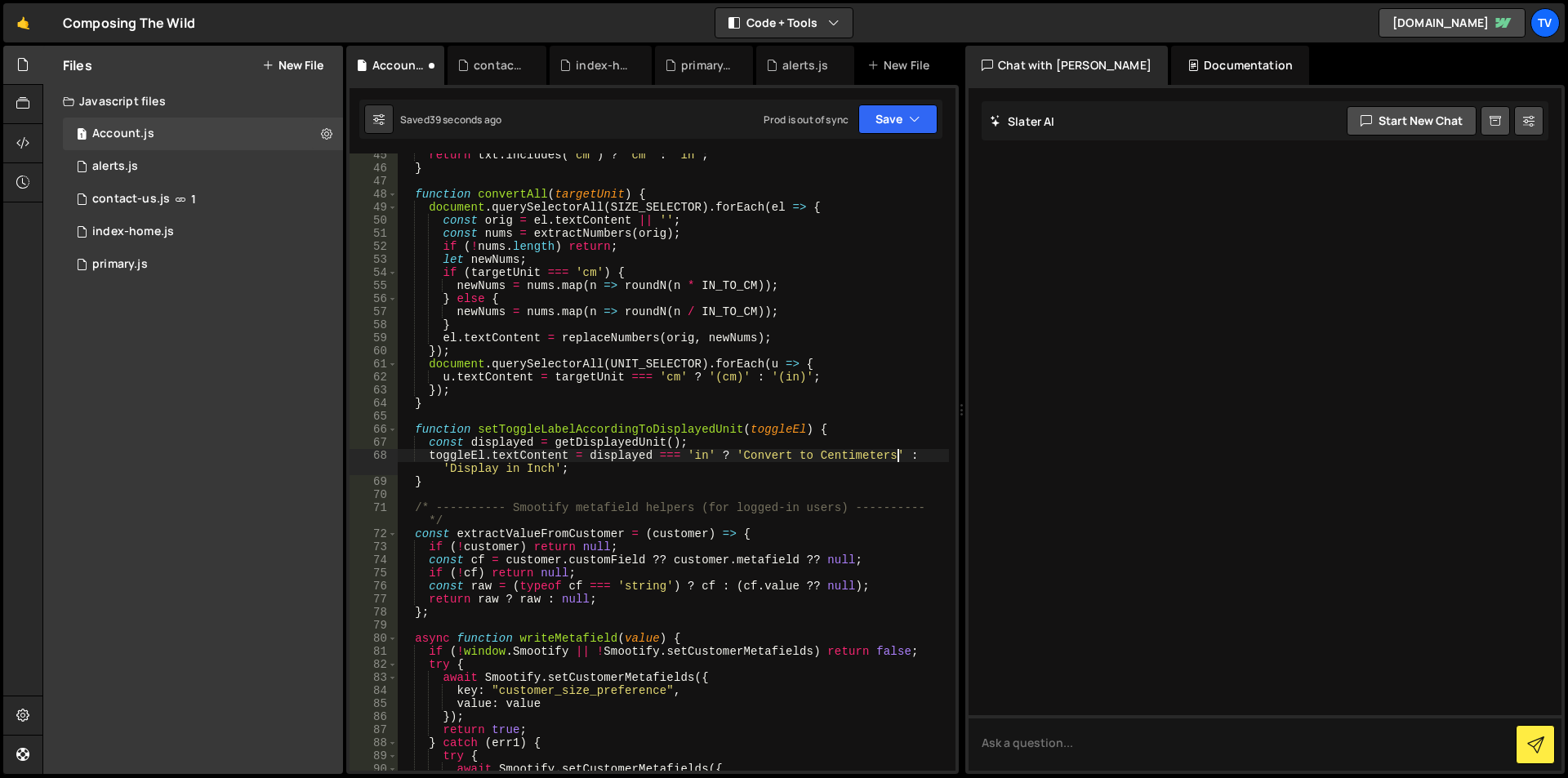
click at [453, 471] on div "return txt . includes ( 'cm' ) ? 'cm' : 'in' ; } function convertAll ( targetUn…" at bounding box center [674, 470] width 551 height 644
paste textarea "Convert to"
click at [532, 466] on div "return txt . includes ( 'cm' ) ? 'cm' : 'in' ; } function convertAll ( targetUn…" at bounding box center [674, 470] width 551 height 644
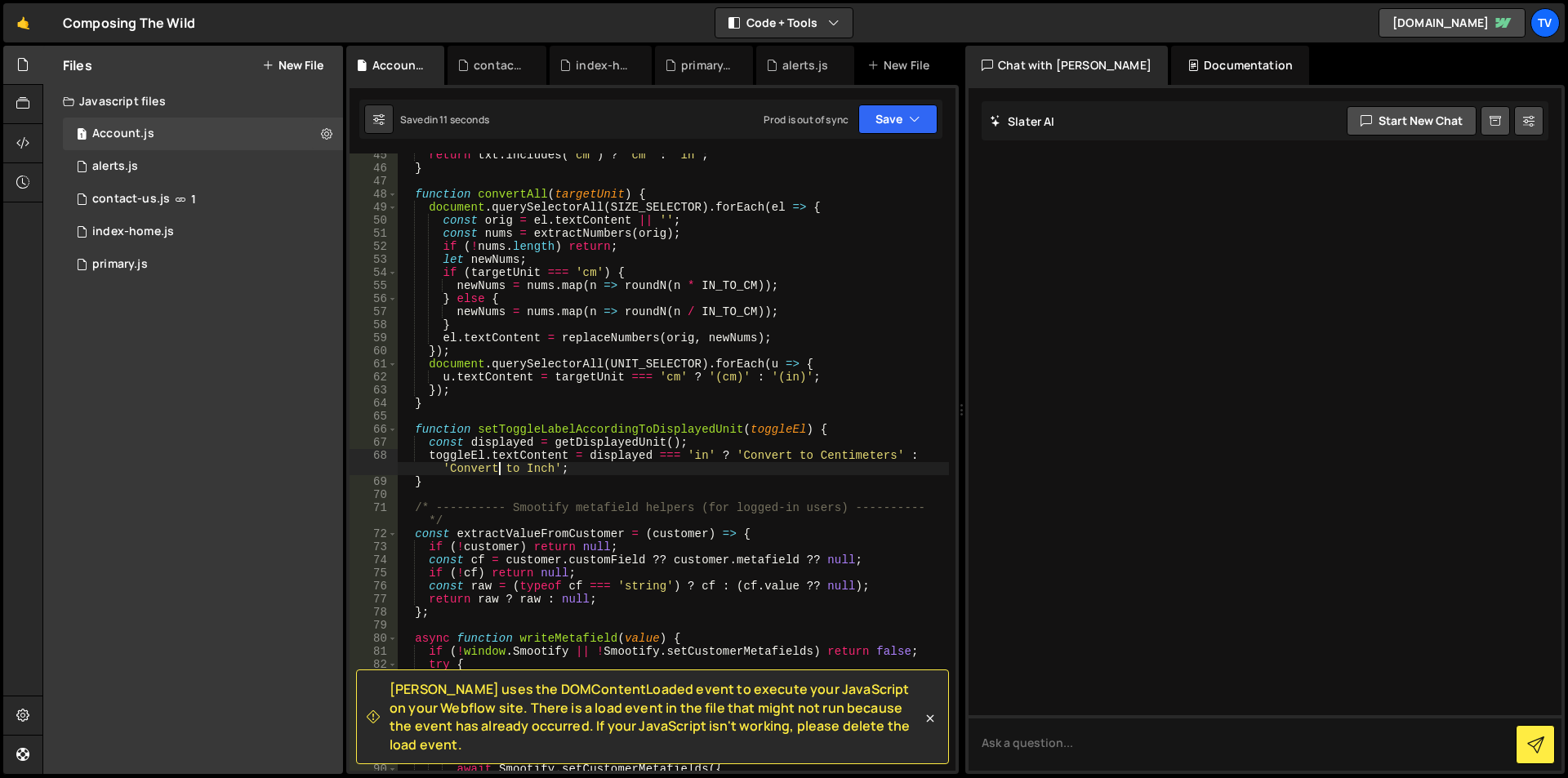
click at [552, 468] on div "return txt . includes ( 'cm' ) ? 'cm' : 'in' ; } function convertAll ( targetUn…" at bounding box center [674, 470] width 551 height 644
click at [585, 457] on div "return txt . includes ( 'cm' ) ? 'cm' : 'in' ; } function convertAll ( targetUn…" at bounding box center [674, 470] width 551 height 644
click at [618, 443] on div "return txt . includes ( 'cm' ) ? 'cm' : 'in' ; } function convertAll ( targetUn…" at bounding box center [674, 470] width 551 height 644
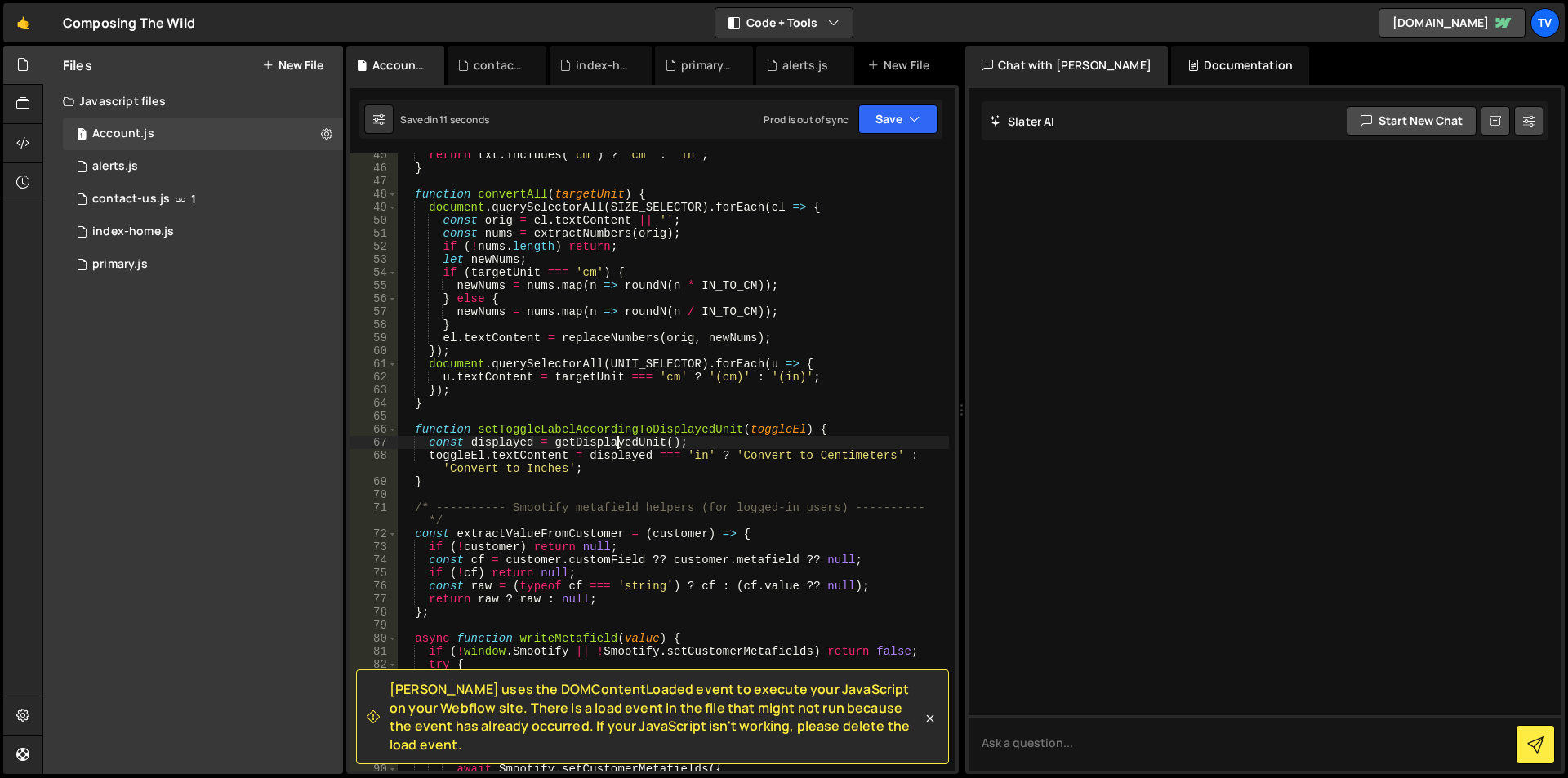
type textarea "const displayed = getDisplayedUnit();"
